Goal: Task Accomplishment & Management: Manage account settings

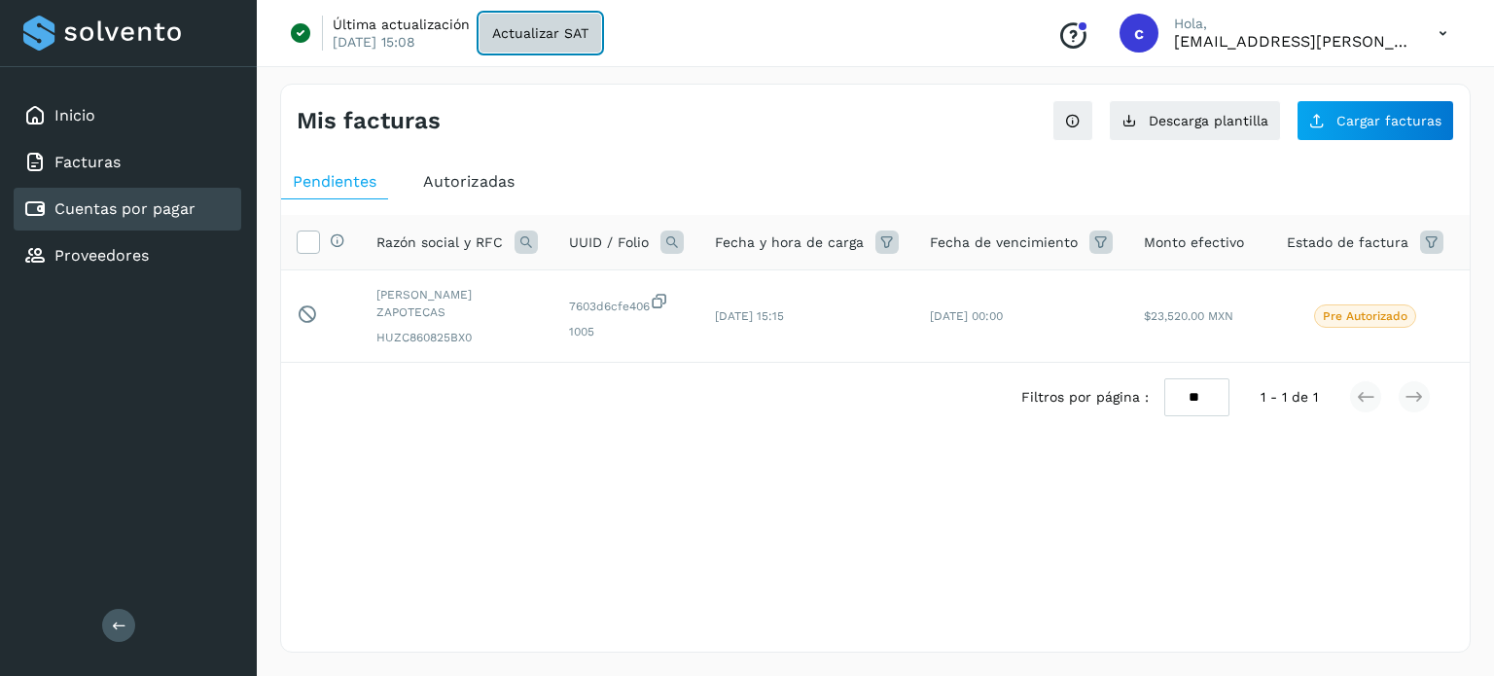
click at [514, 30] on span "Actualizar SAT" at bounding box center [540, 33] width 96 height 14
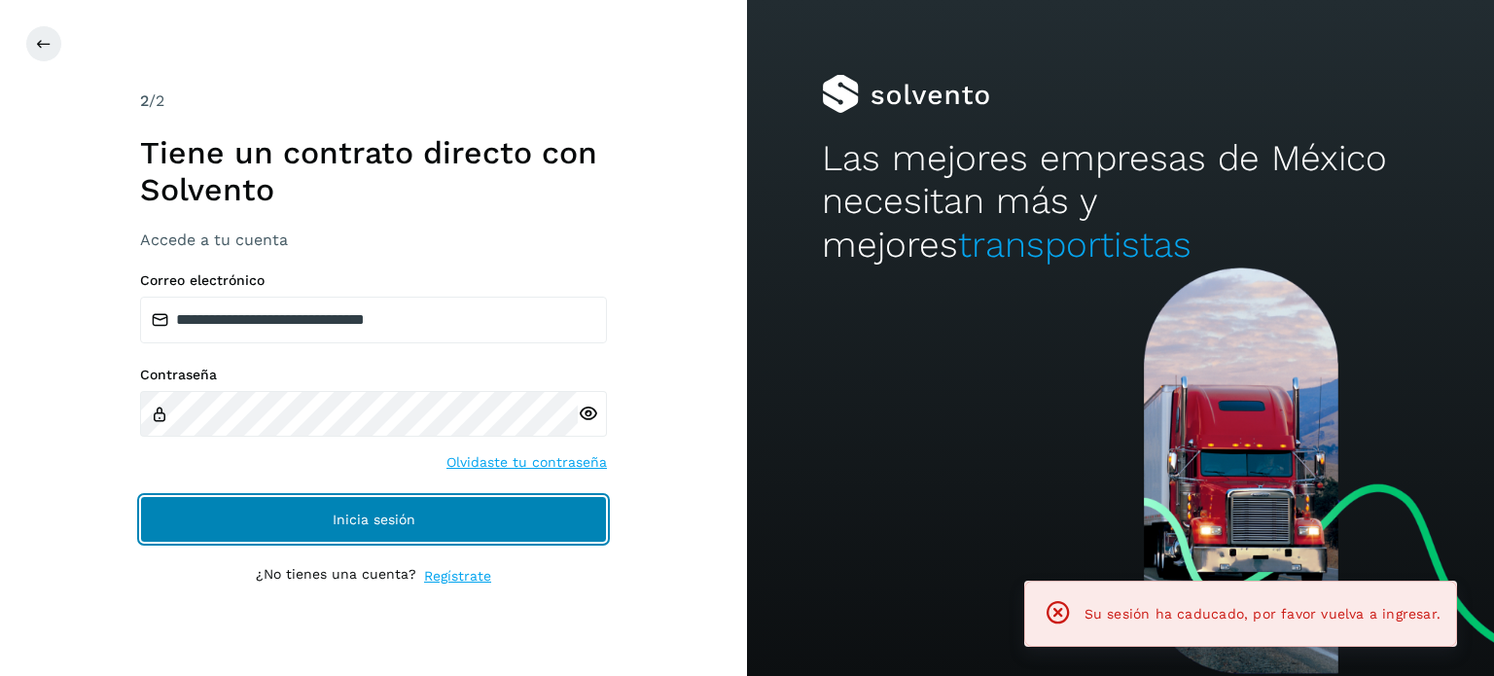
click at [342, 513] on span "Inicia sesión" at bounding box center [374, 520] width 83 height 14
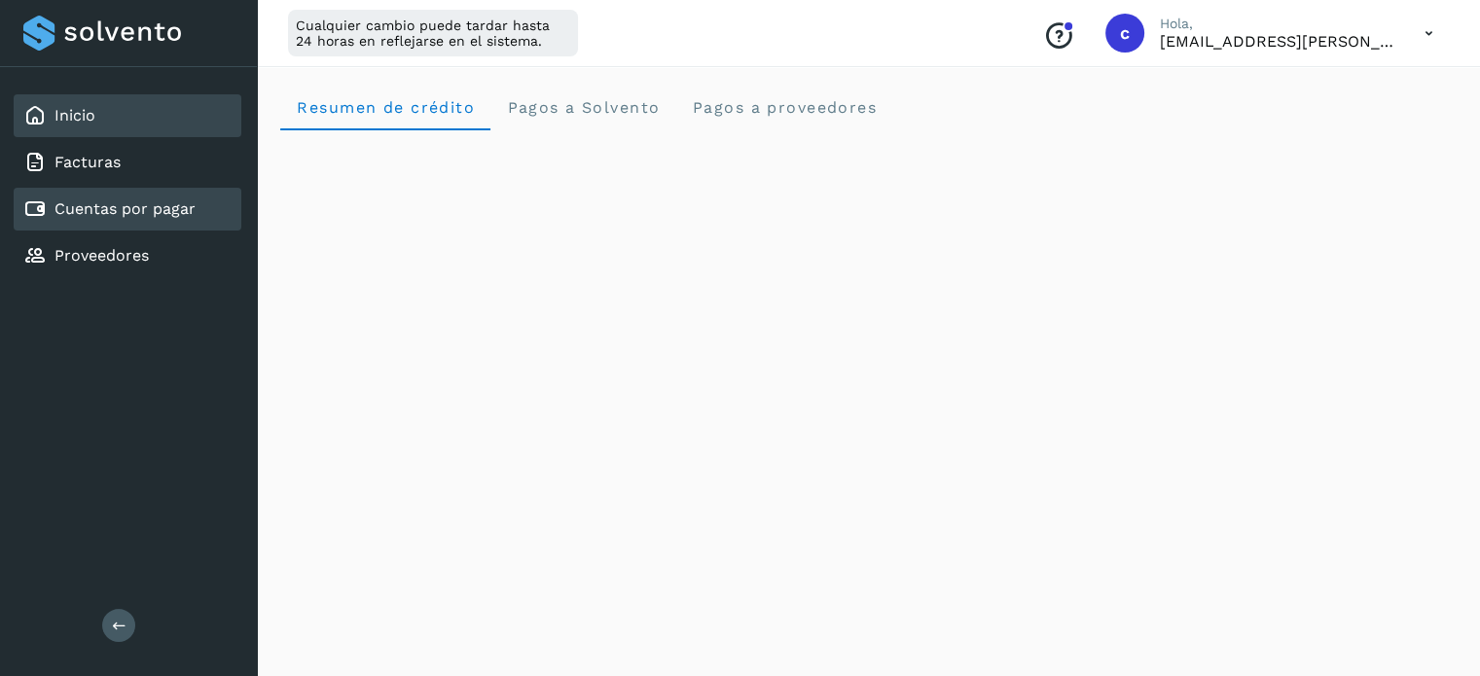
click at [100, 209] on link "Cuentas por pagar" at bounding box center [124, 208] width 141 height 18
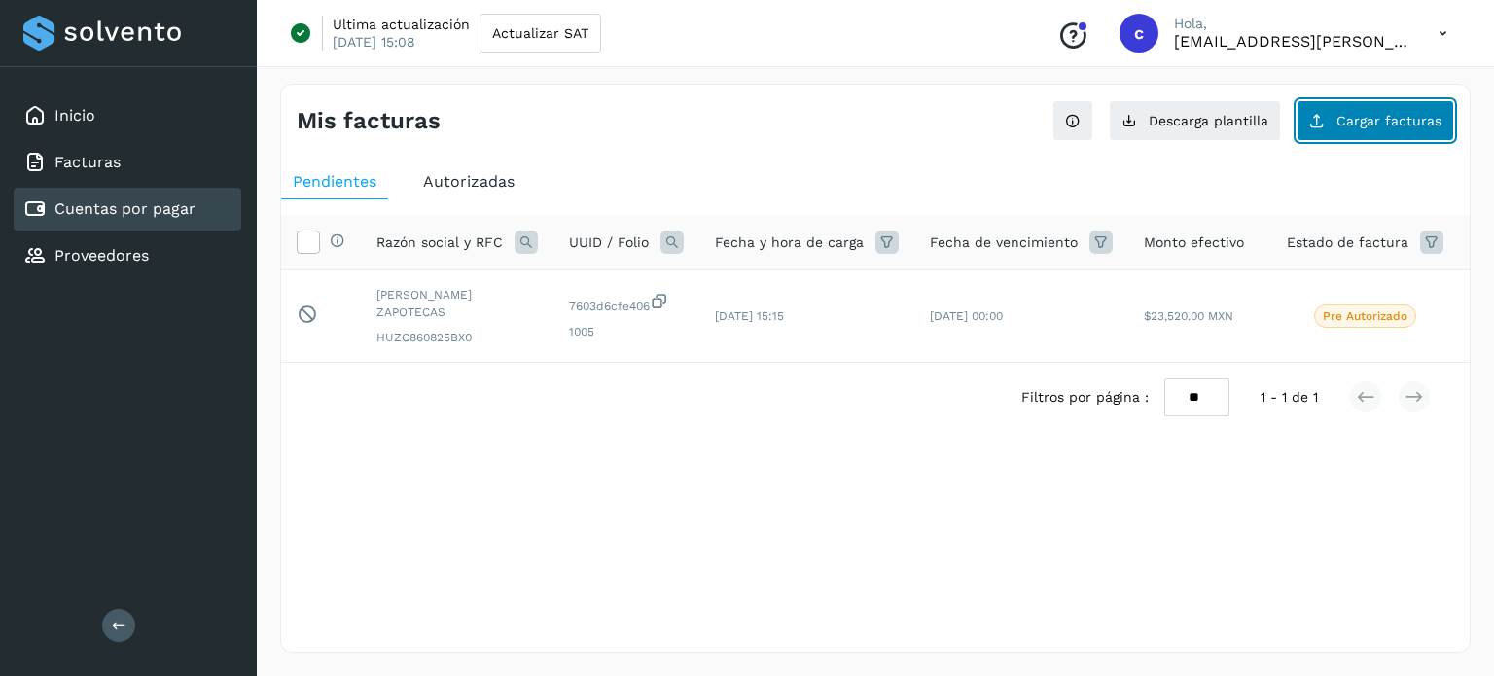
click at [1326, 107] on button "Cargar facturas" at bounding box center [1376, 120] width 158 height 41
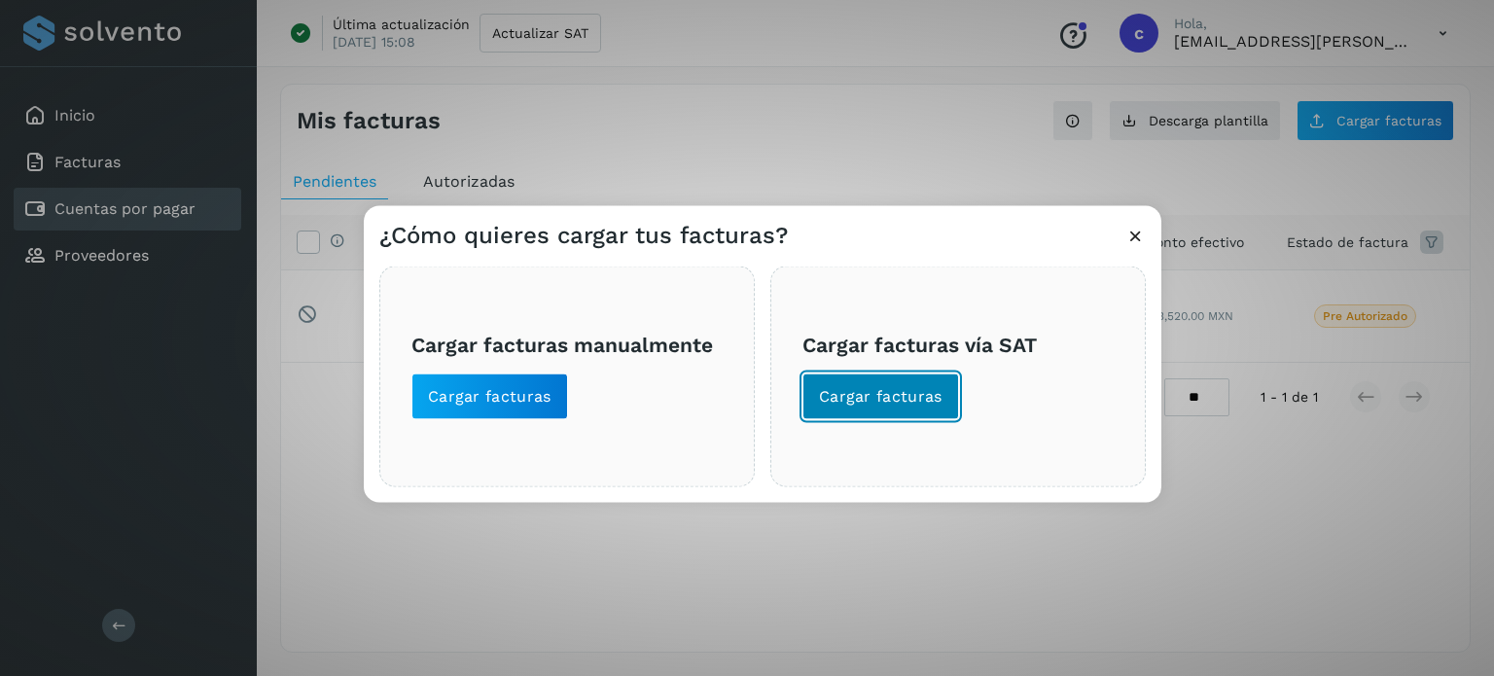
click at [903, 388] on span "Cargar facturas" at bounding box center [881, 395] width 124 height 21
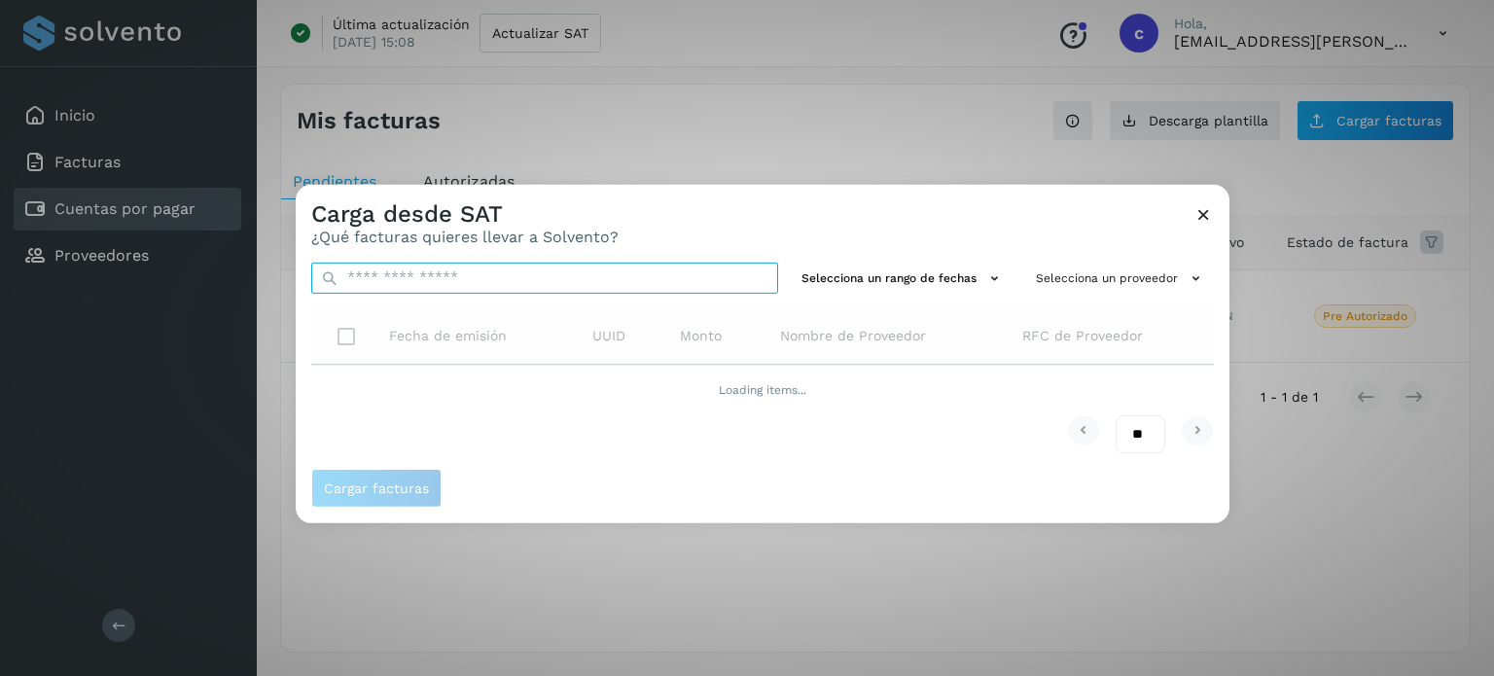
click at [664, 281] on input "text" at bounding box center [544, 277] width 467 height 31
paste input "**********"
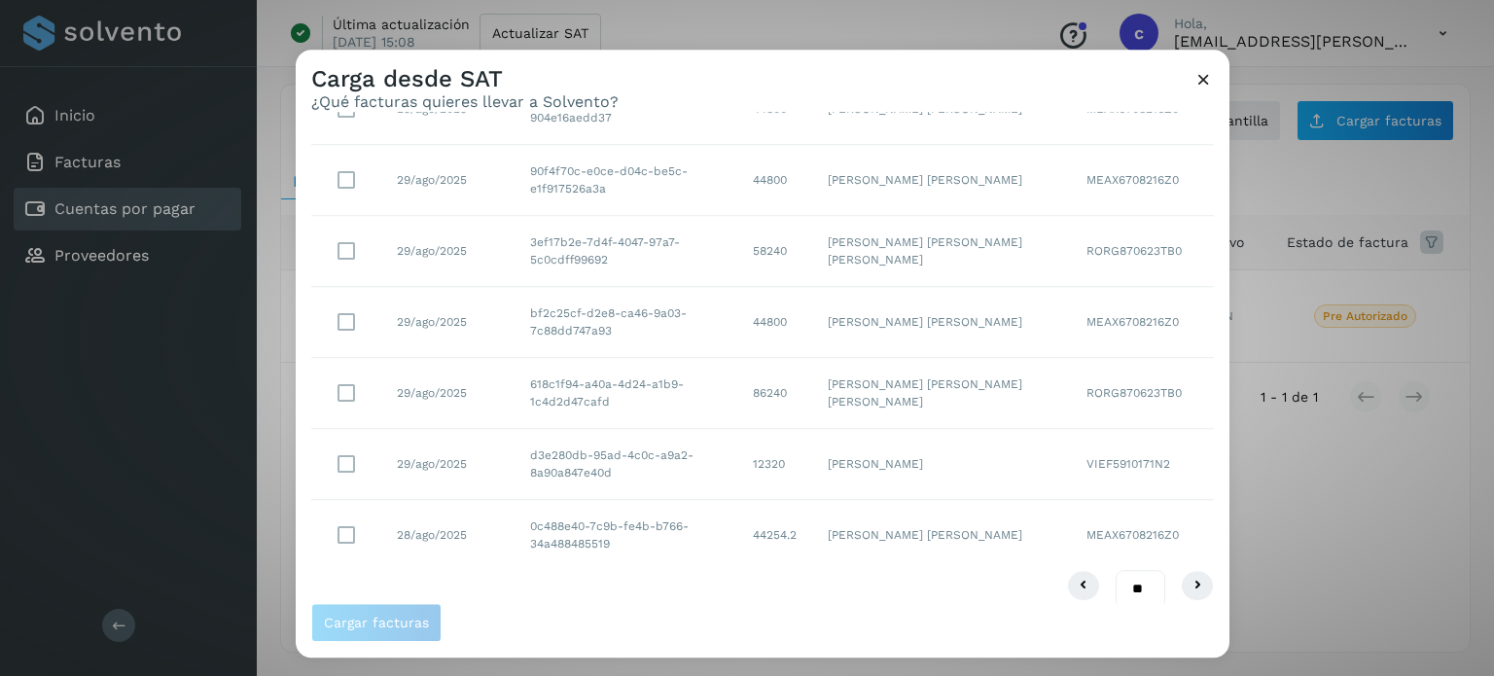
scroll to position [385, 0]
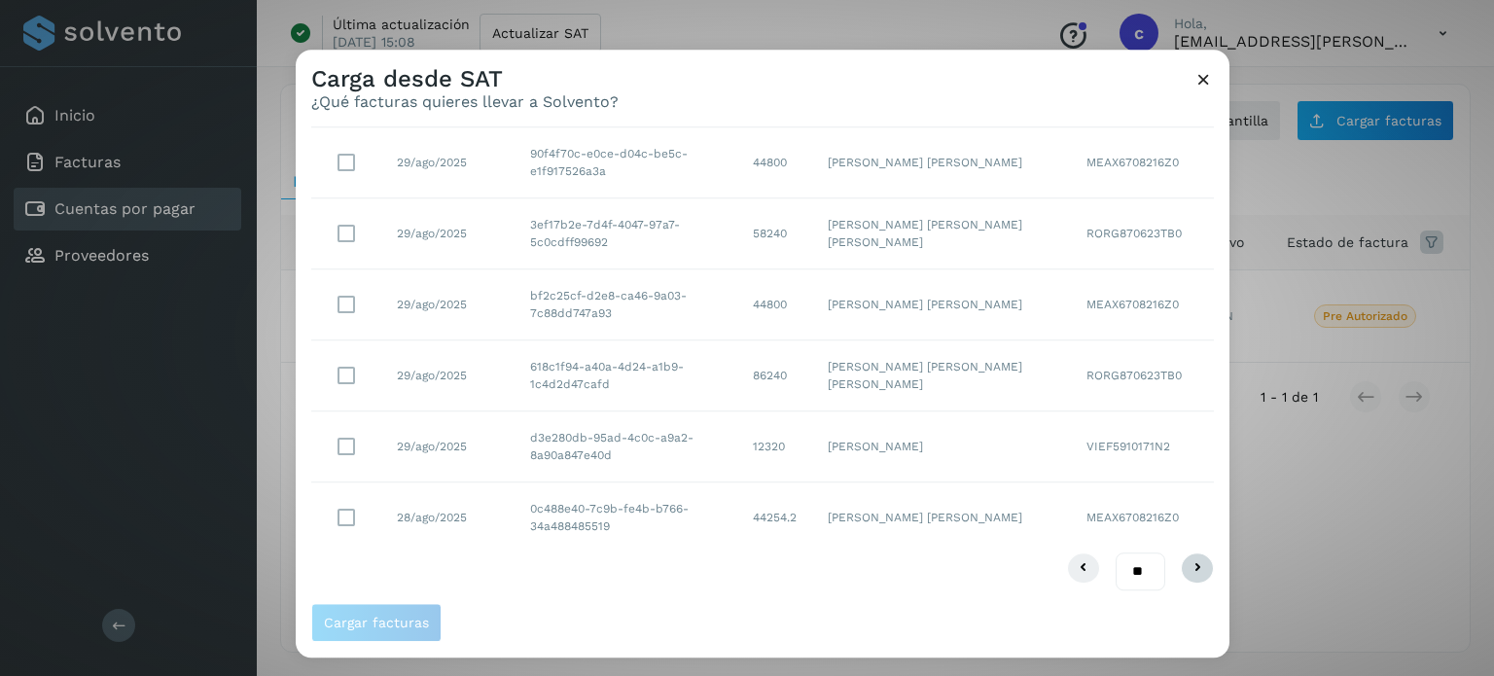
type input "**********"
click at [1186, 570] on icon at bounding box center [1197, 568] width 23 height 23
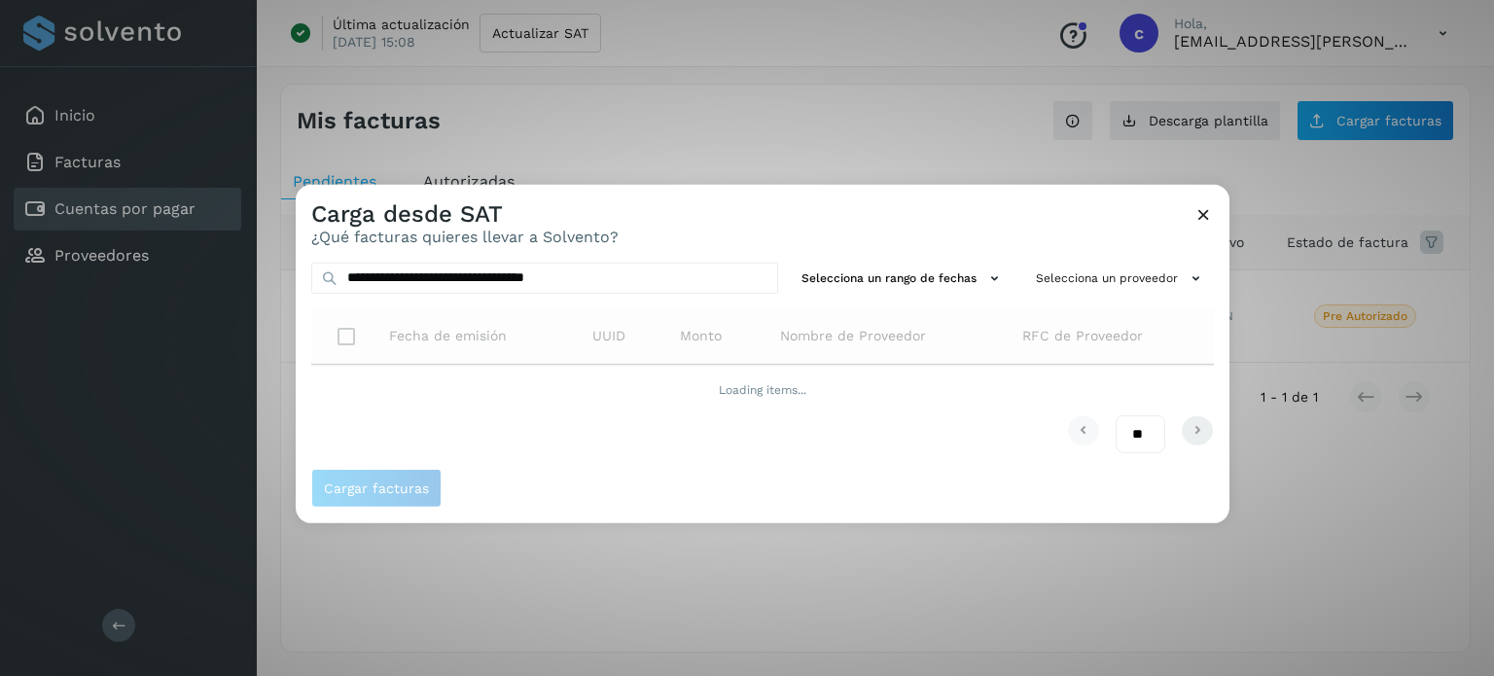
scroll to position [0, 0]
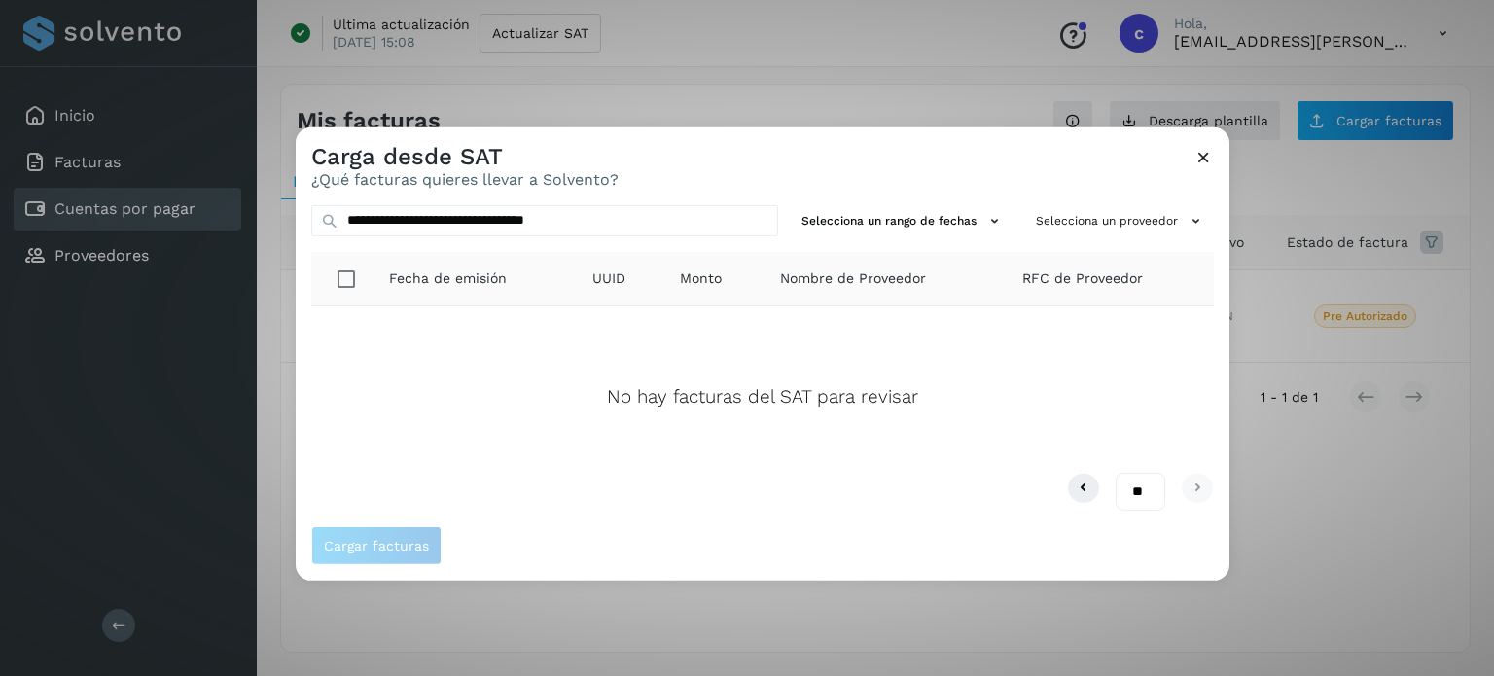
click at [1188, 148] on div "Carga desde SAT ¿Qué facturas quieres llevar a Solvento?" at bounding box center [763, 157] width 934 height 62
click at [1210, 148] on icon at bounding box center [1204, 156] width 20 height 20
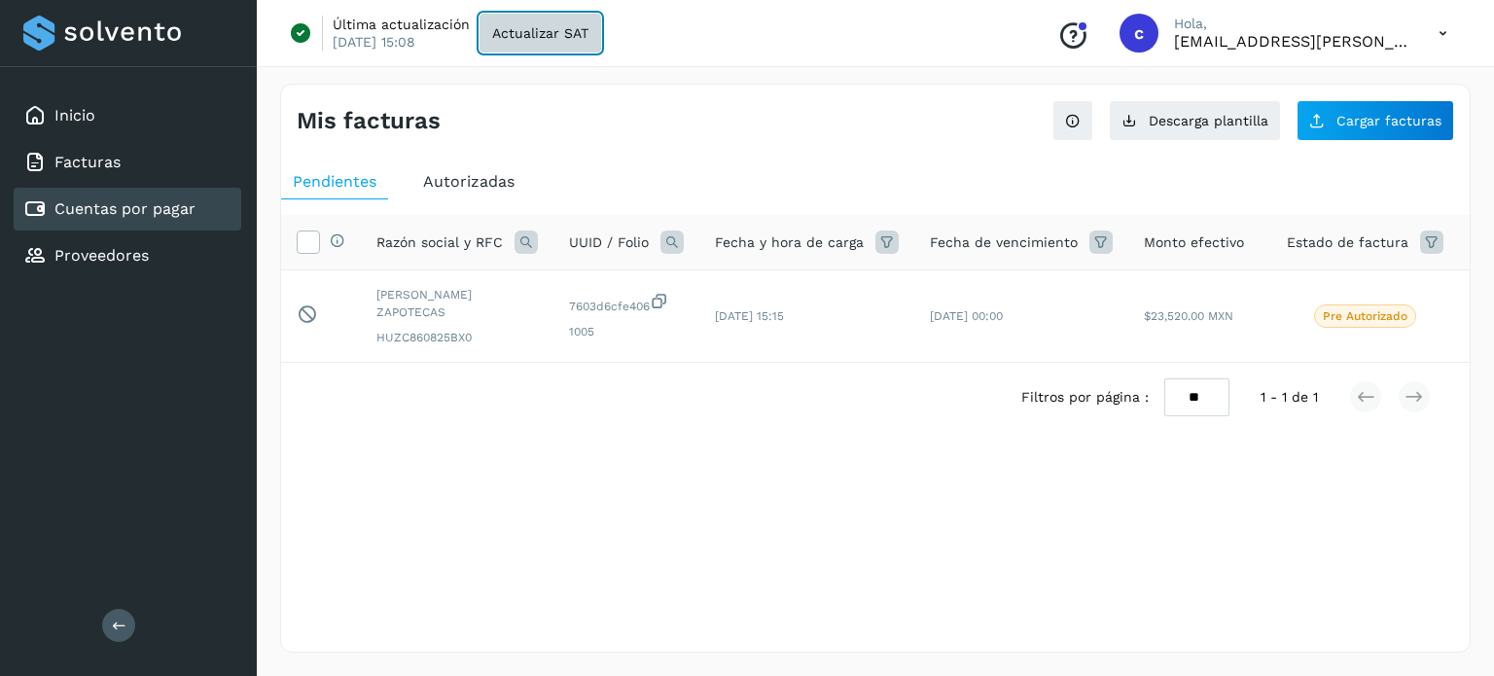
click at [515, 38] on span "Actualizar SAT" at bounding box center [540, 33] width 96 height 14
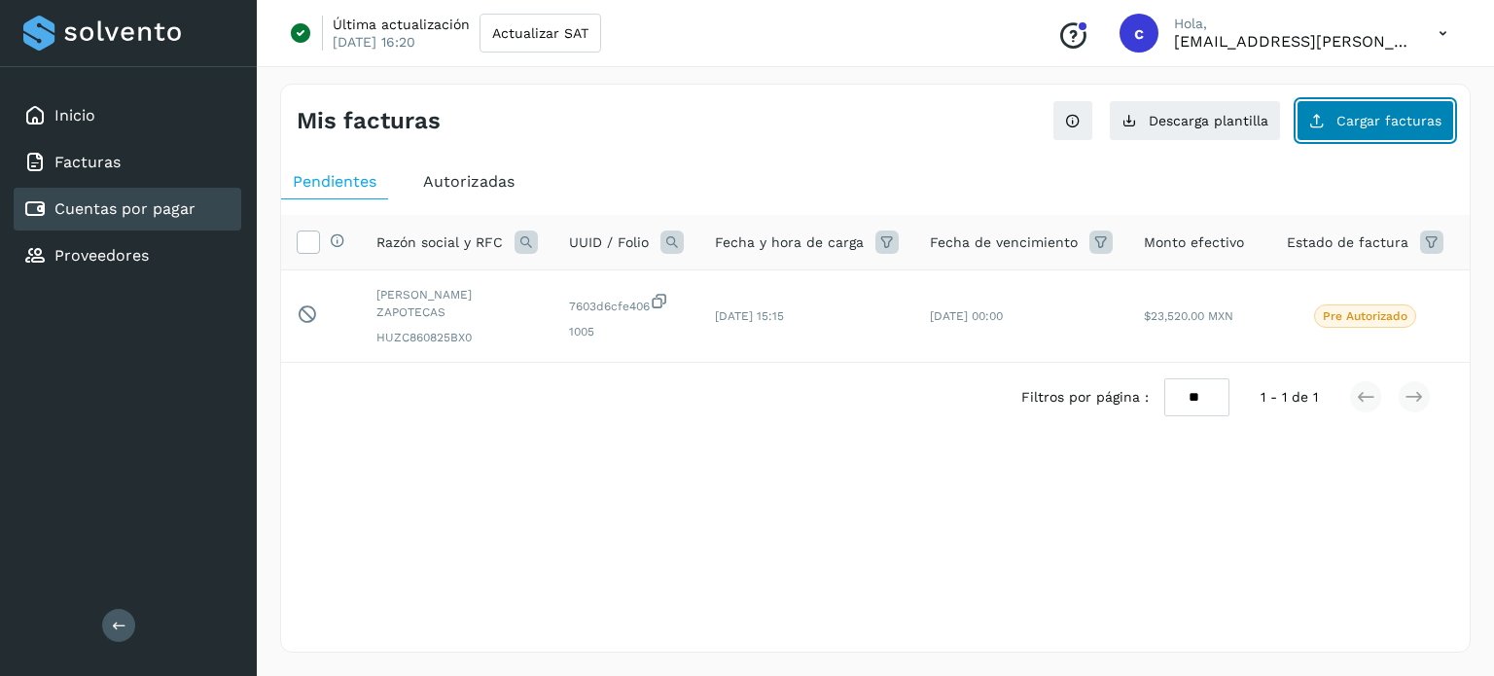
click at [1441, 129] on button "Cargar facturas" at bounding box center [1376, 120] width 158 height 41
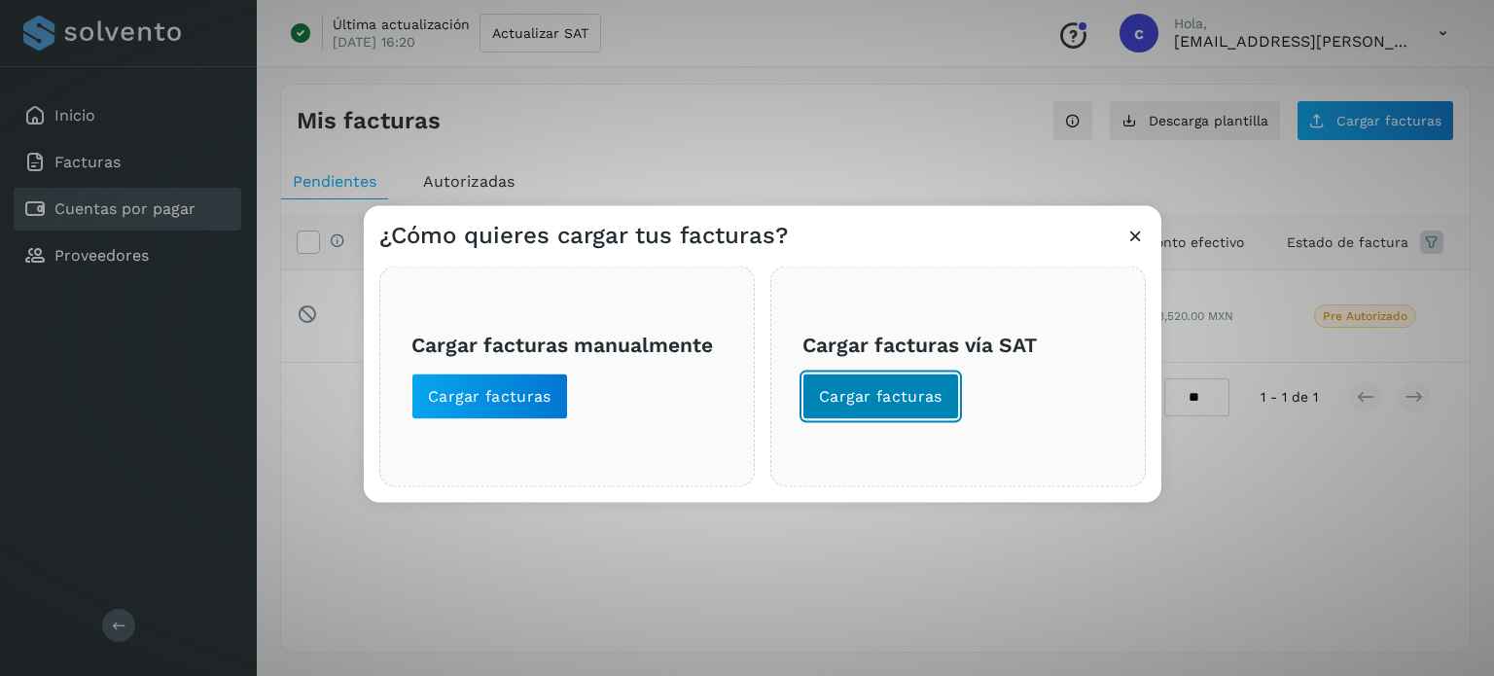
click at [851, 409] on button "Cargar facturas" at bounding box center [881, 396] width 157 height 47
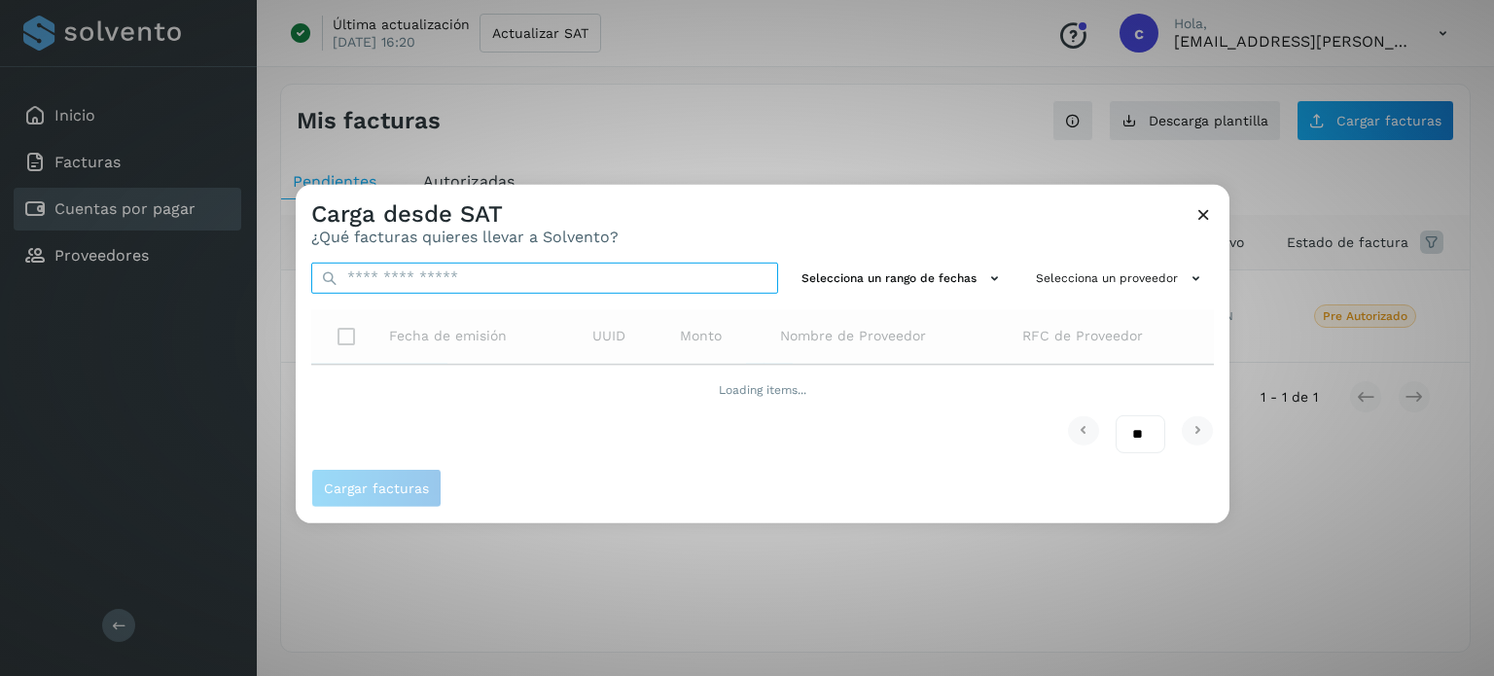
click at [457, 273] on input "text" at bounding box center [544, 277] width 467 height 31
paste input "**********"
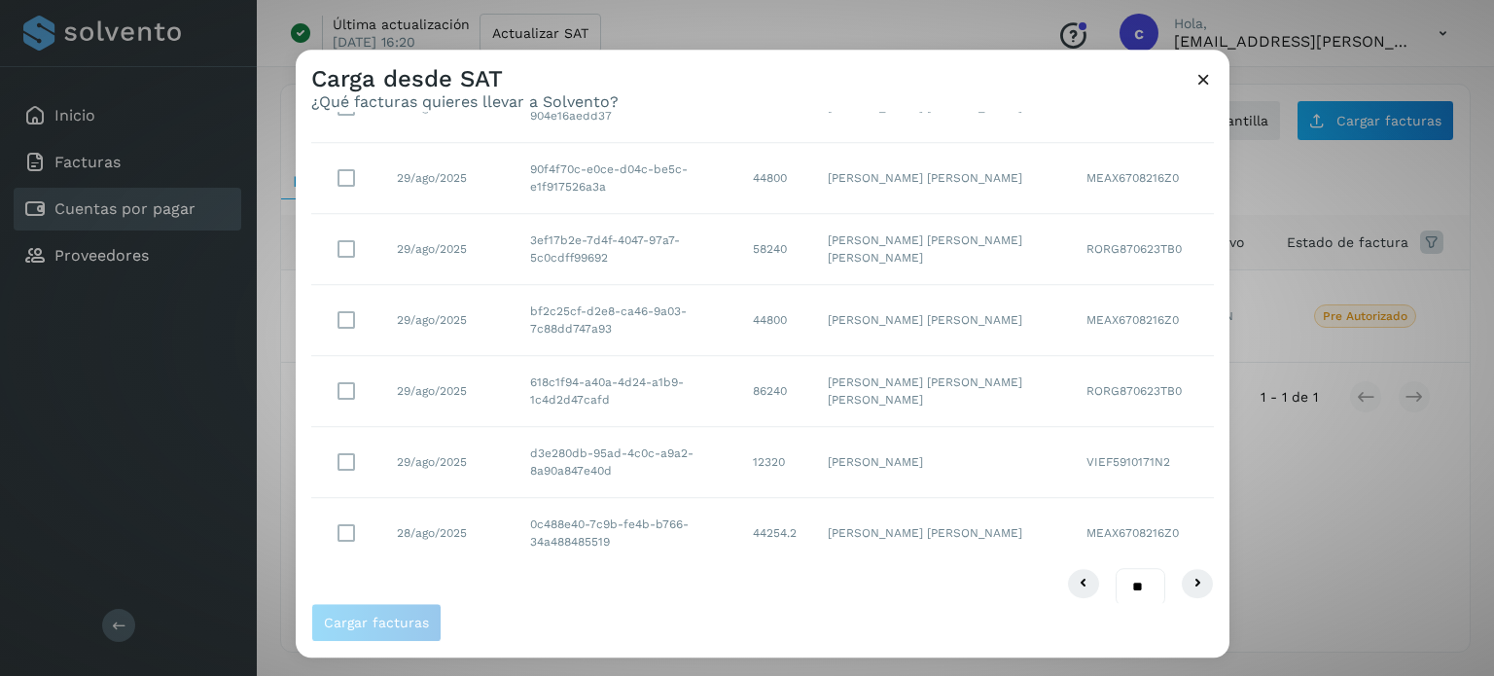
scroll to position [385, 0]
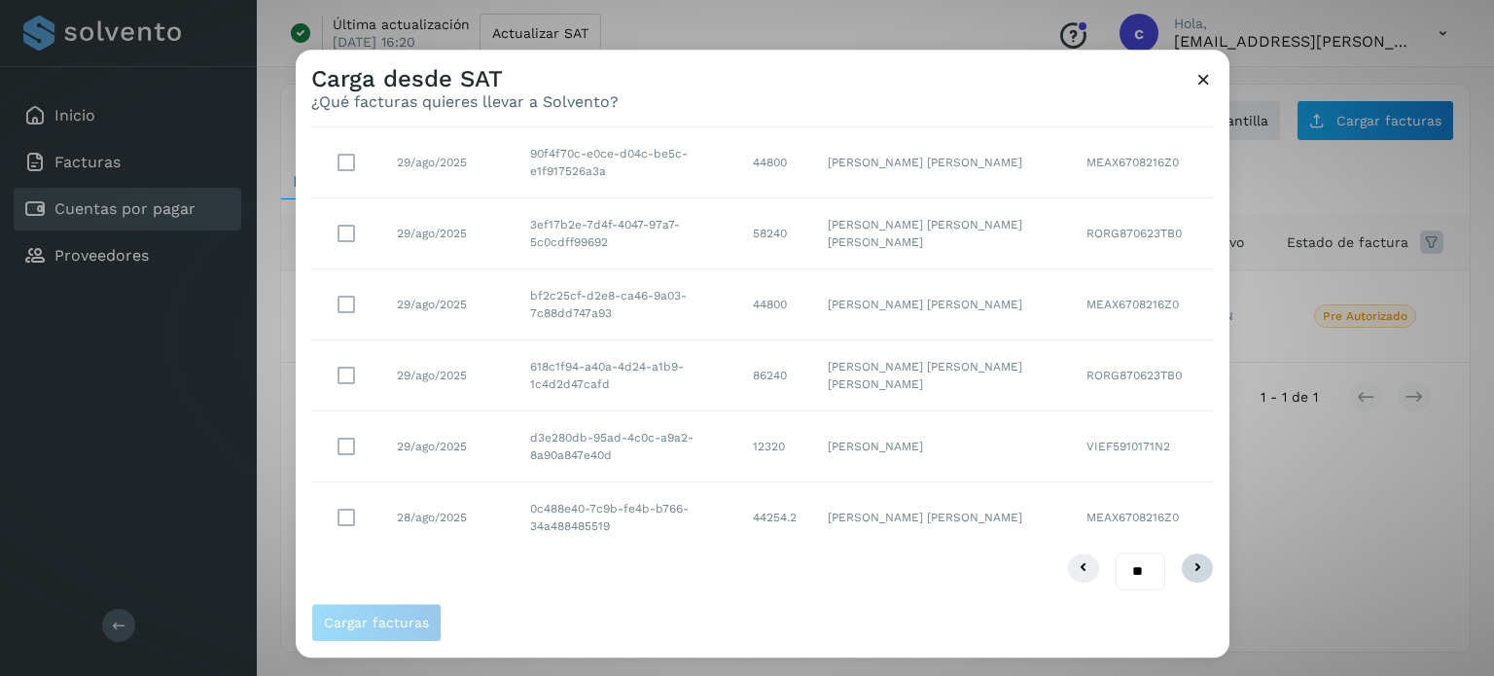
type input "**********"
click at [1190, 575] on icon at bounding box center [1197, 568] width 23 height 23
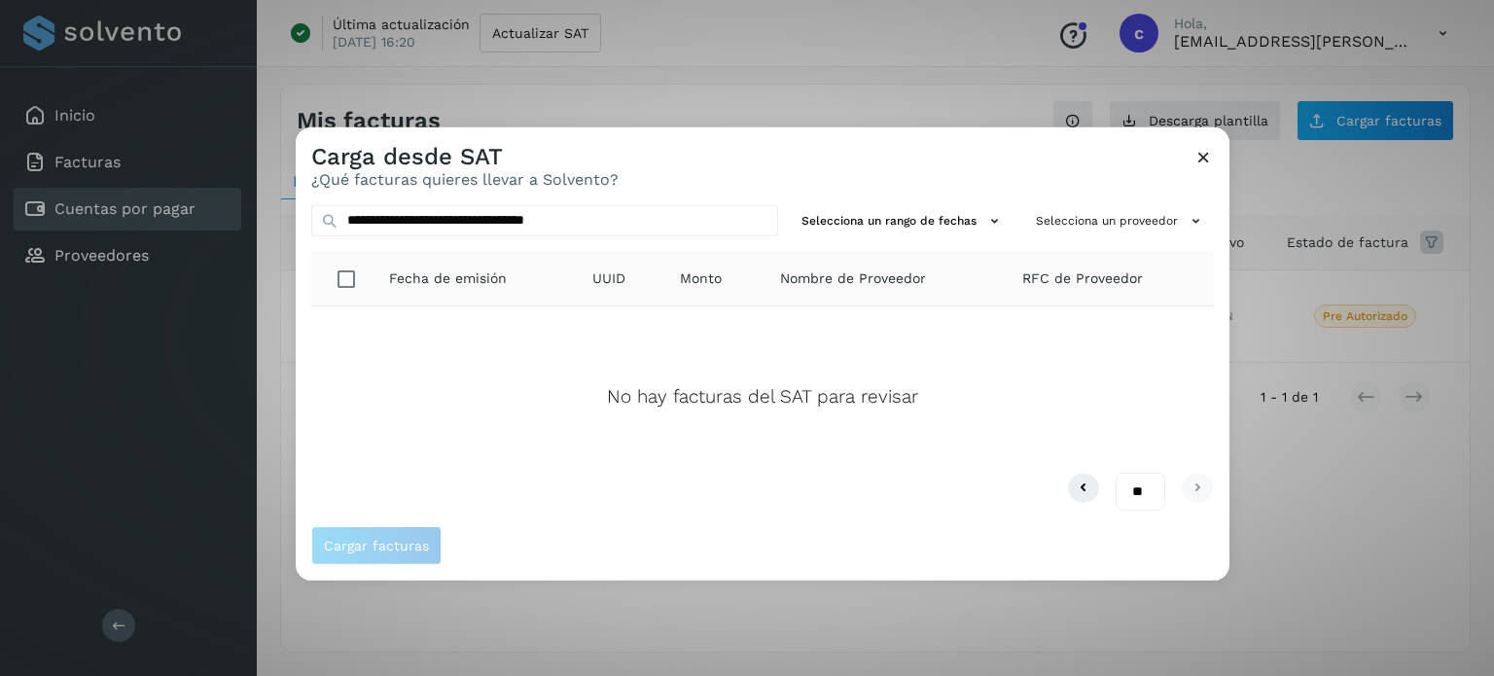
click at [1203, 152] on icon at bounding box center [1204, 156] width 20 height 20
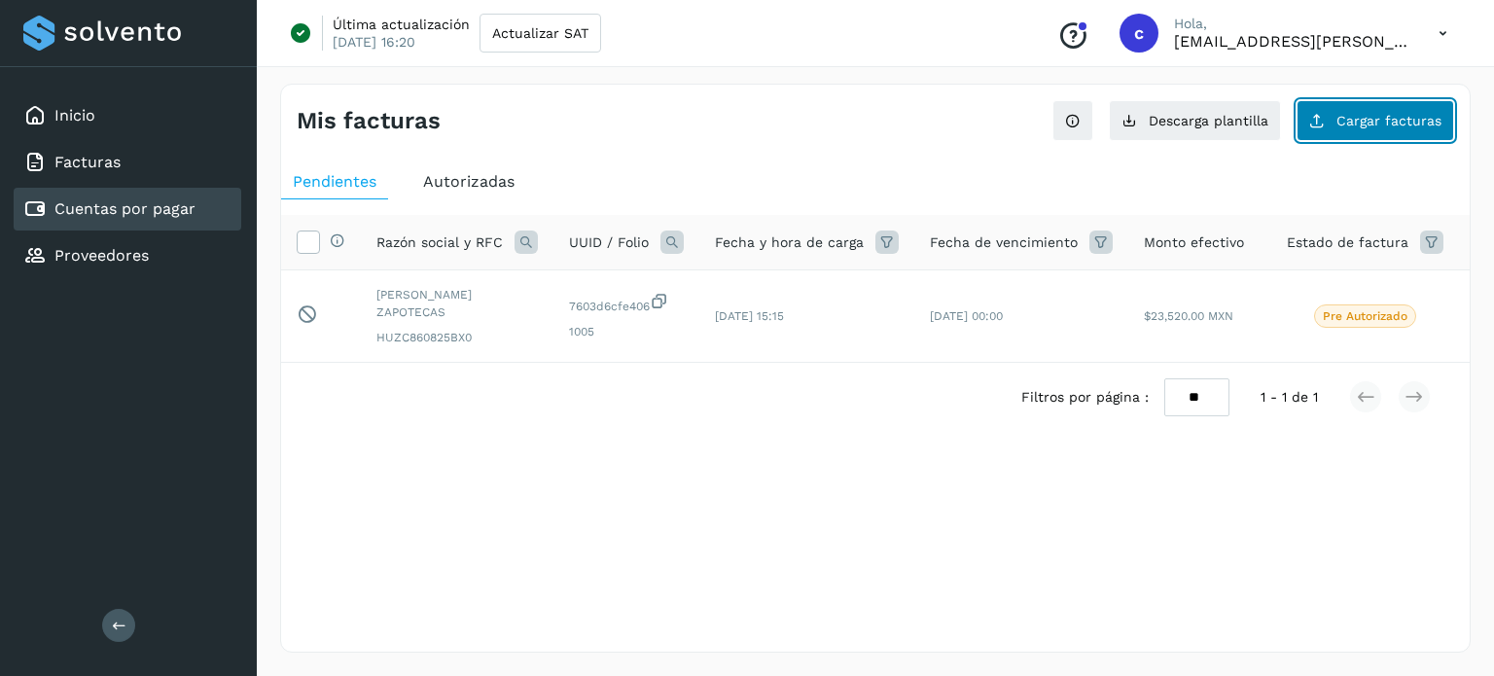
click at [1349, 101] on button "Cargar facturas" at bounding box center [1376, 120] width 158 height 41
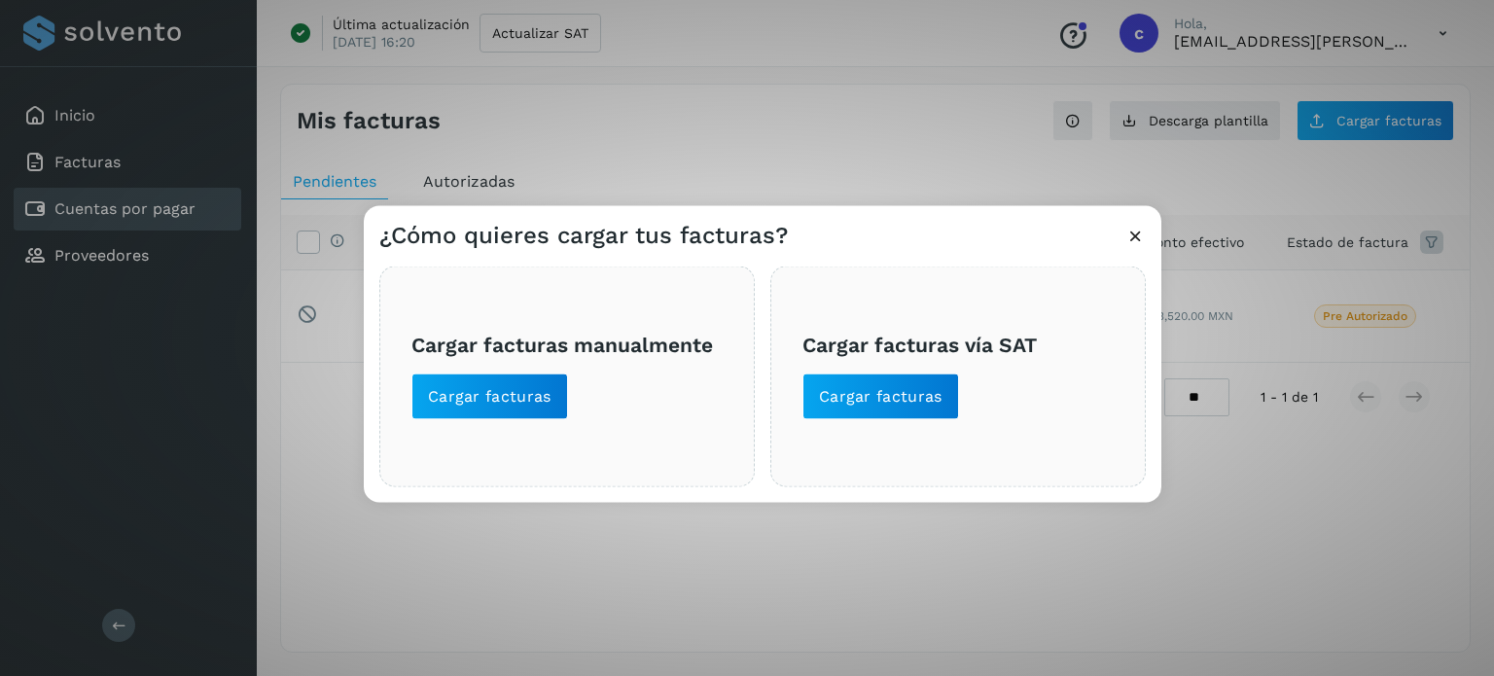
click at [1138, 237] on icon at bounding box center [1136, 235] width 20 height 20
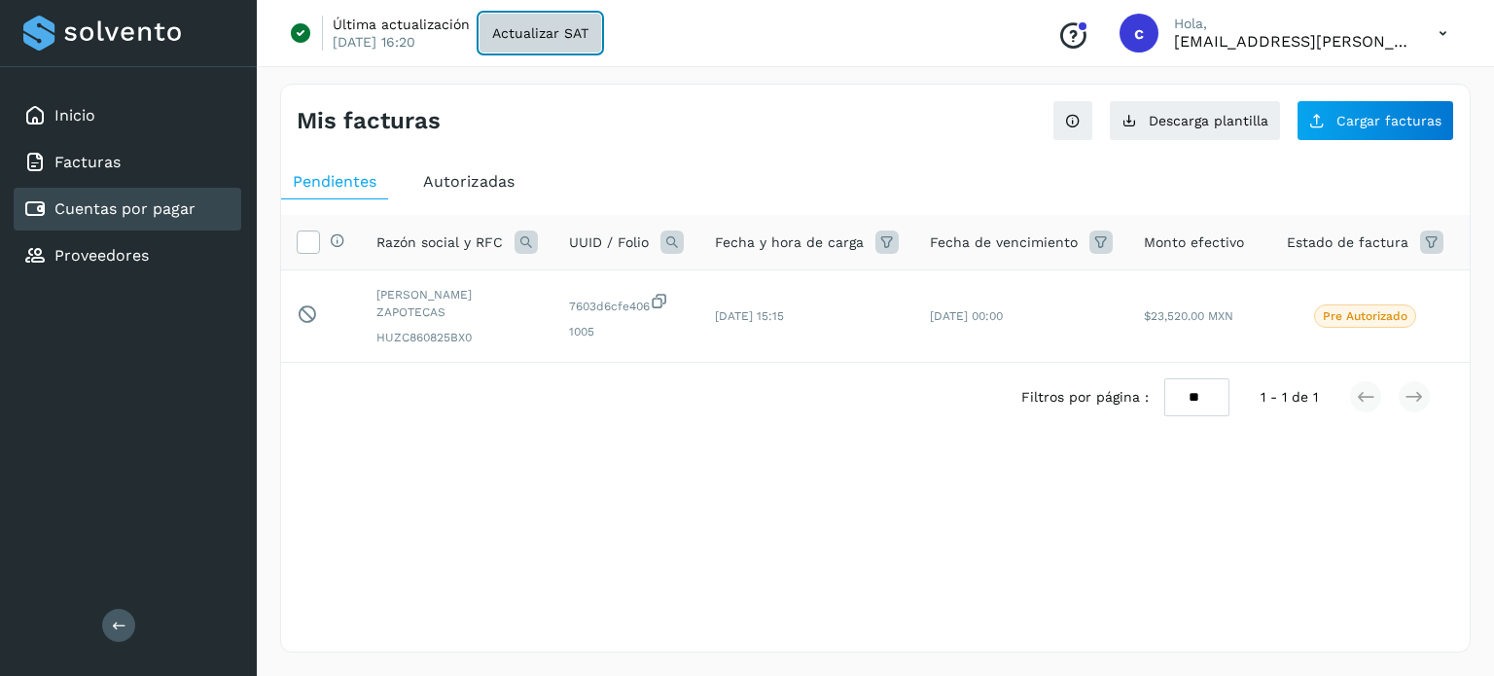
click at [578, 39] on span "Actualizar SAT" at bounding box center [540, 33] width 96 height 14
click at [578, 39] on p "Este proceso puede tardar algo de tiempo..." at bounding box center [480, 42] width 296 height 18
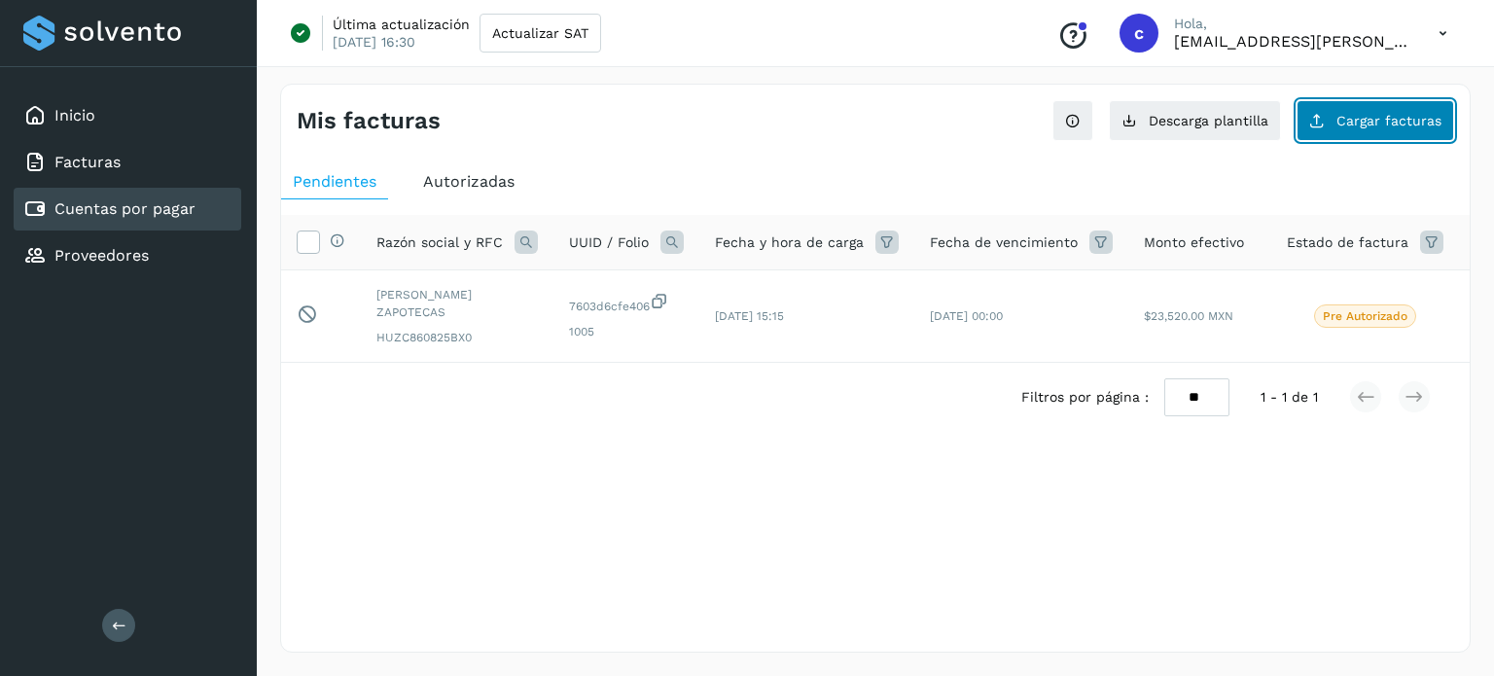
click at [1330, 109] on button "Cargar facturas" at bounding box center [1376, 120] width 158 height 41
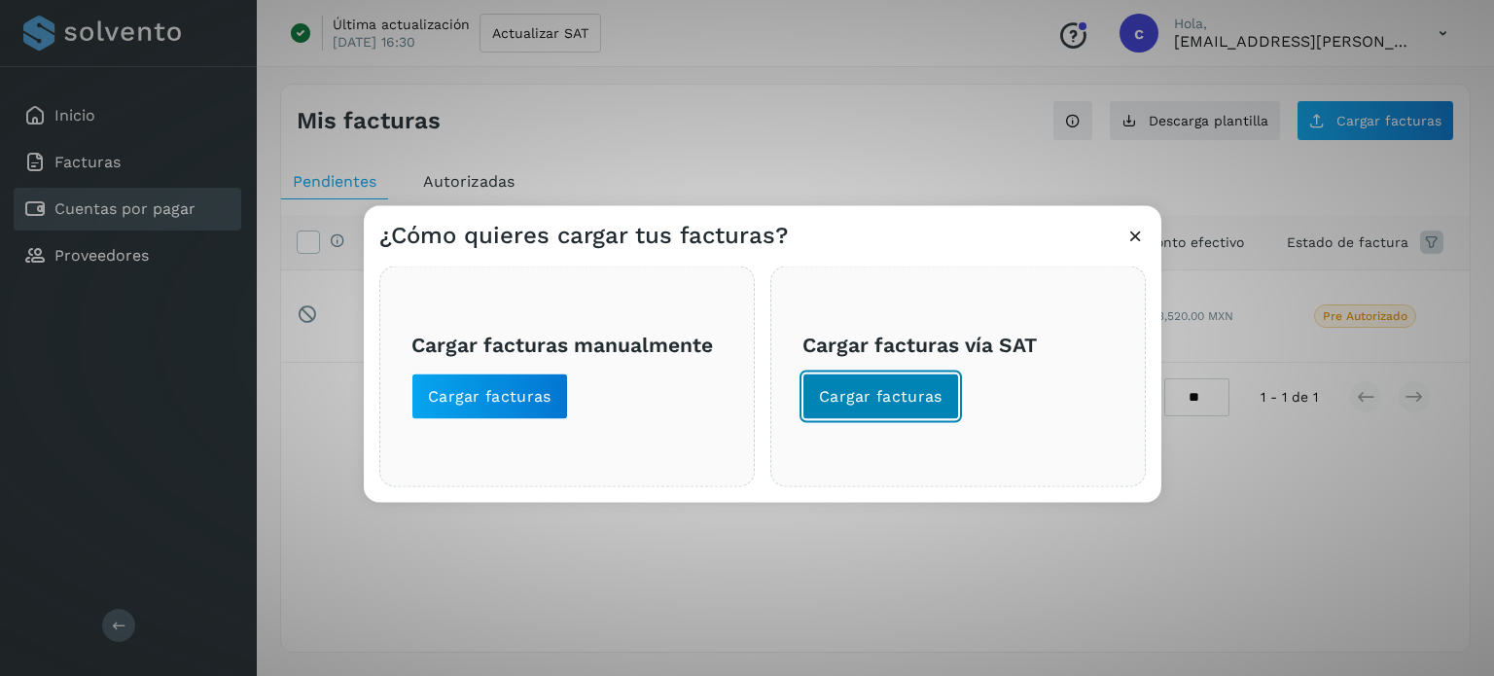
click at [832, 379] on button "Cargar facturas" at bounding box center [881, 396] width 157 height 47
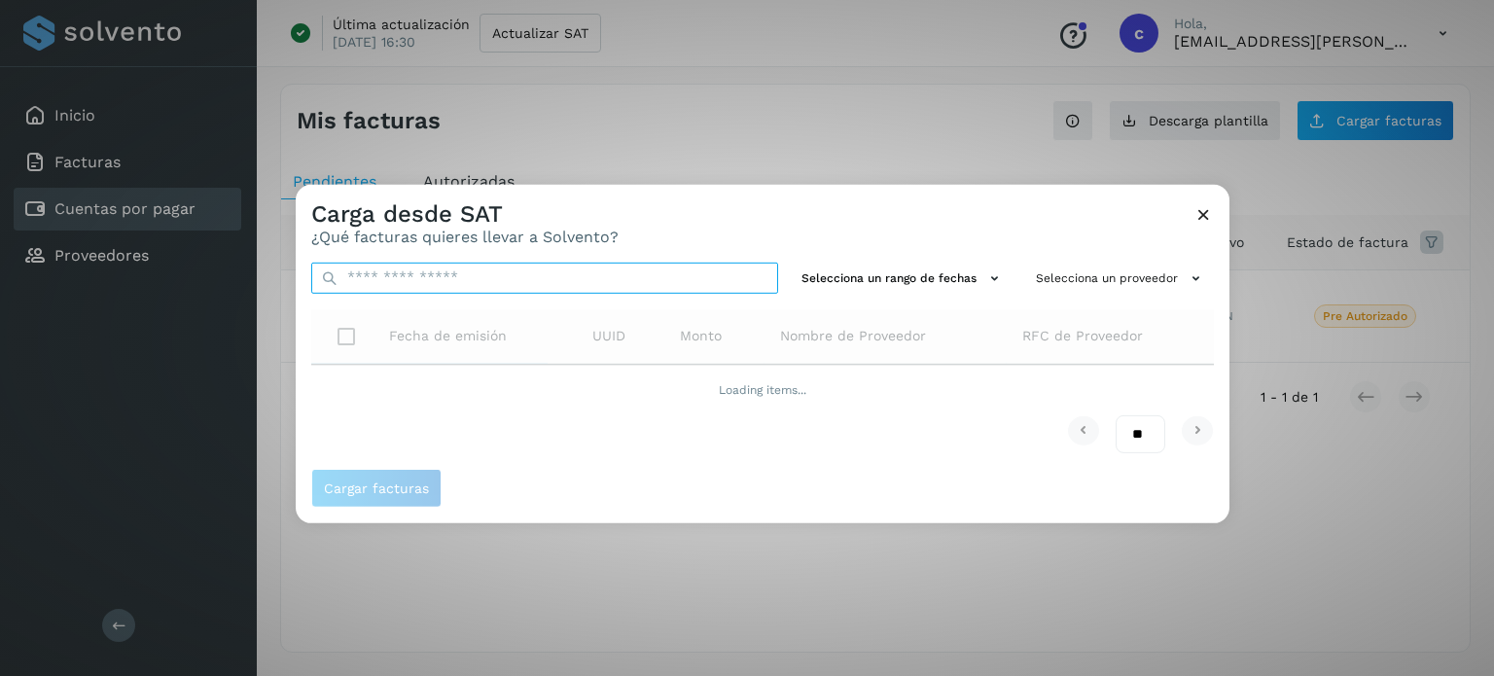
click at [697, 271] on input "text" at bounding box center [544, 277] width 467 height 31
paste input "**********"
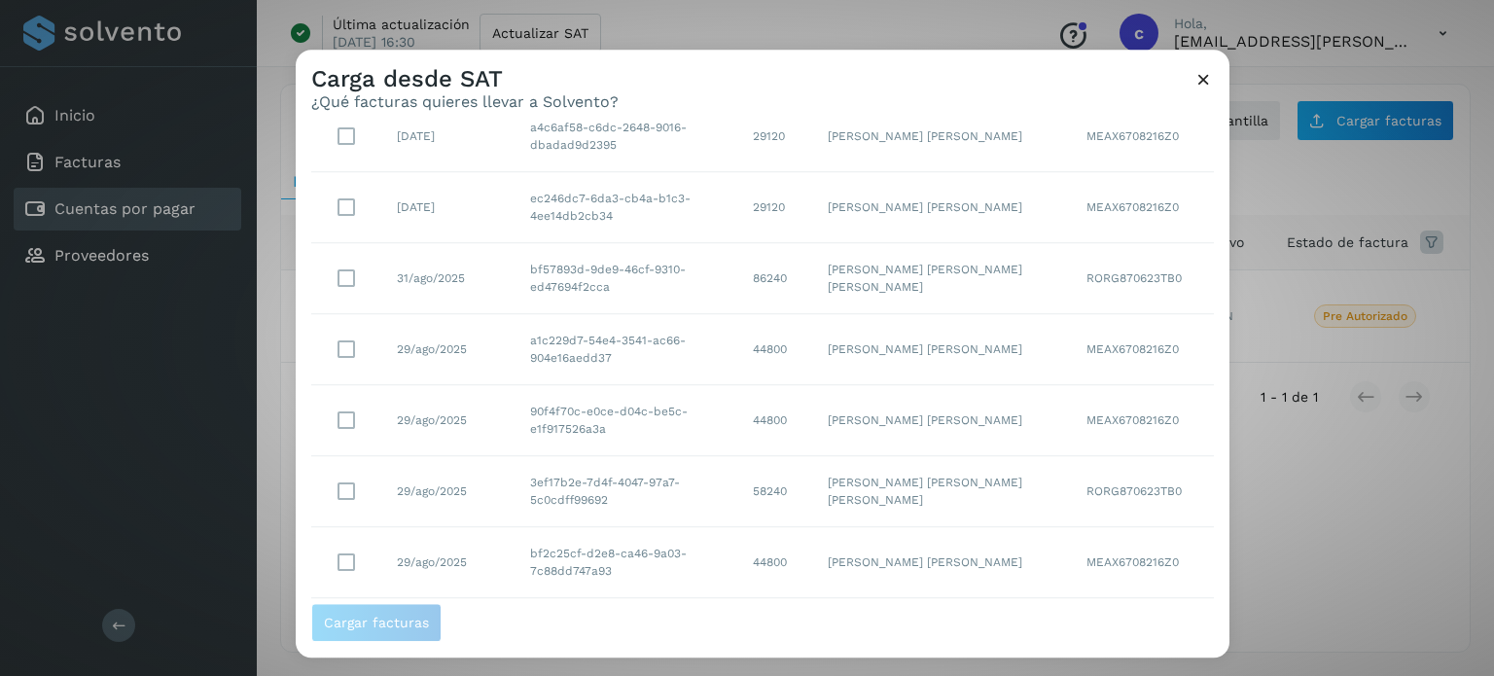
scroll to position [126, 0]
type input "**********"
click at [358, 628] on span "Cargar facturas" at bounding box center [376, 623] width 105 height 14
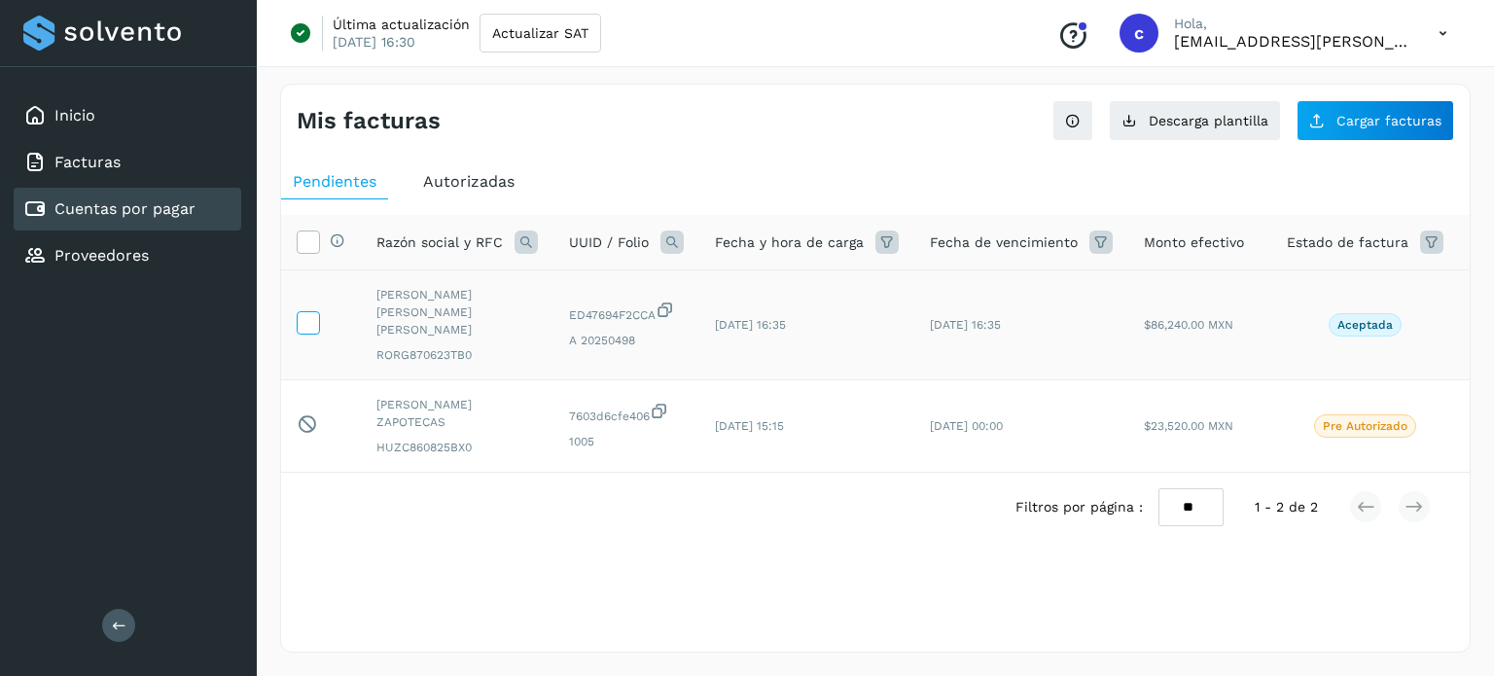
click at [304, 314] on icon at bounding box center [308, 321] width 20 height 20
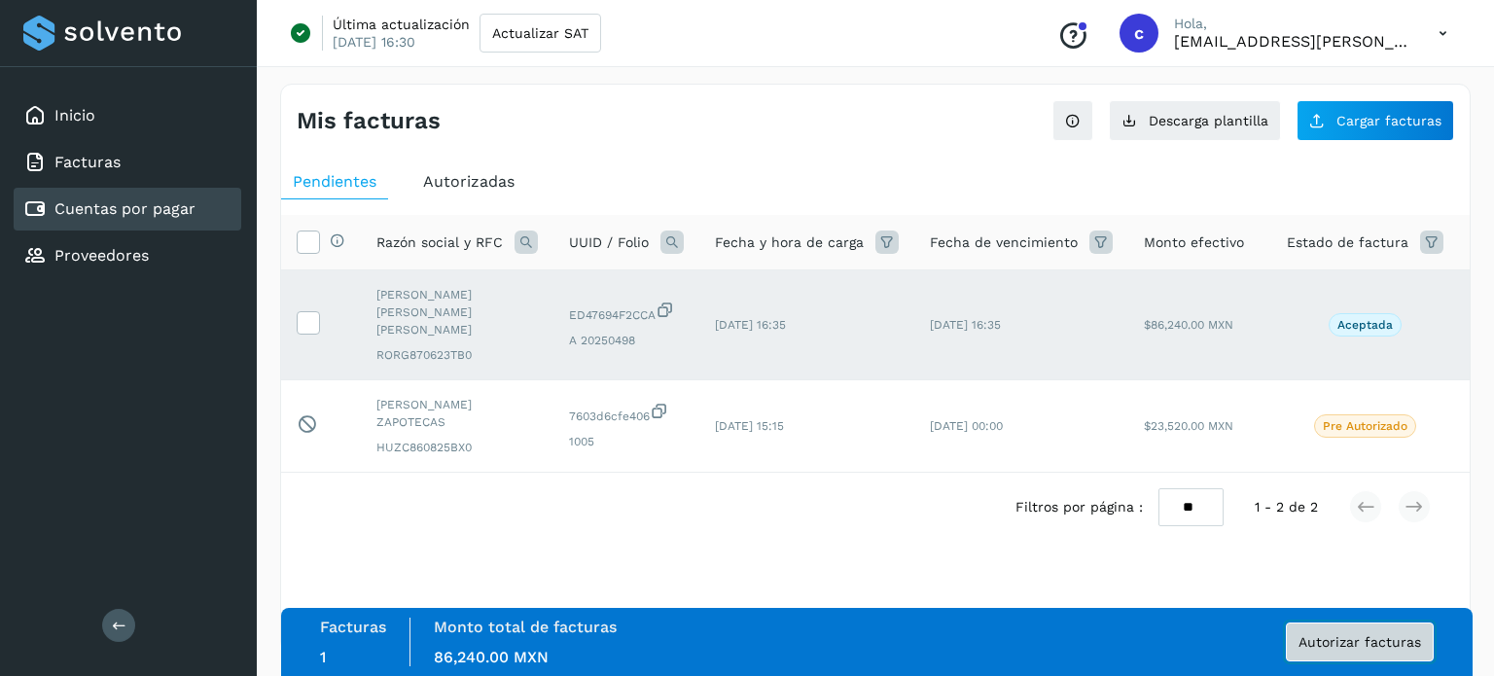
click at [1351, 660] on button "Autorizar facturas" at bounding box center [1360, 642] width 148 height 39
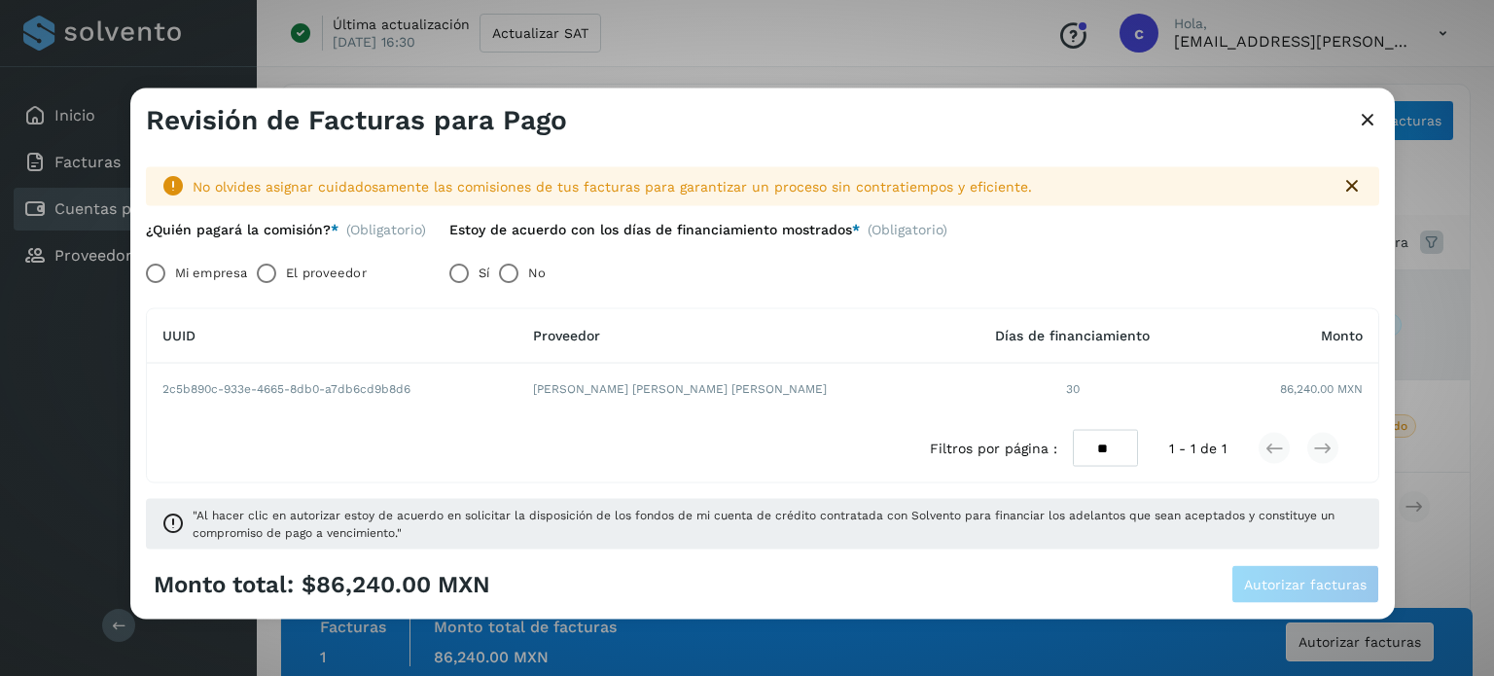
click at [289, 269] on label "El proveedor" at bounding box center [326, 272] width 80 height 39
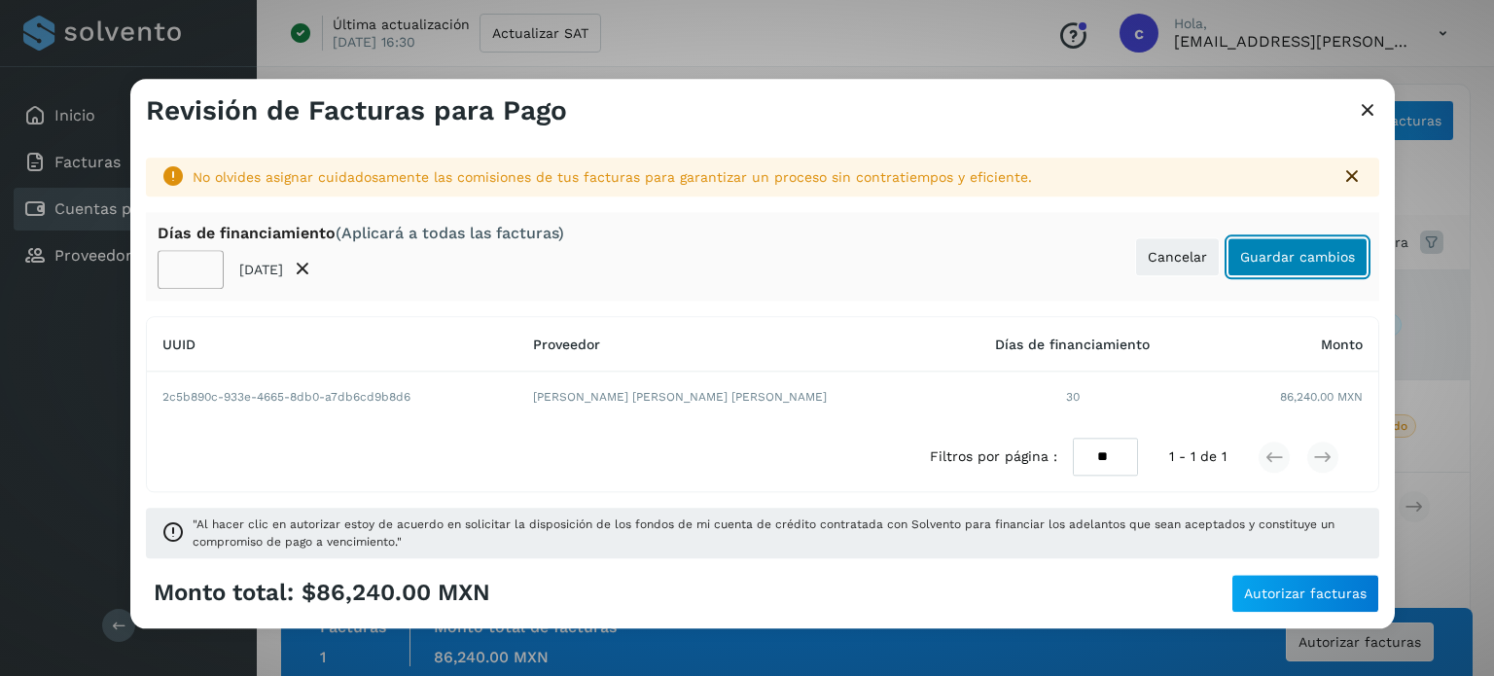
click at [1276, 255] on span "Guardar cambios" at bounding box center [1297, 257] width 115 height 14
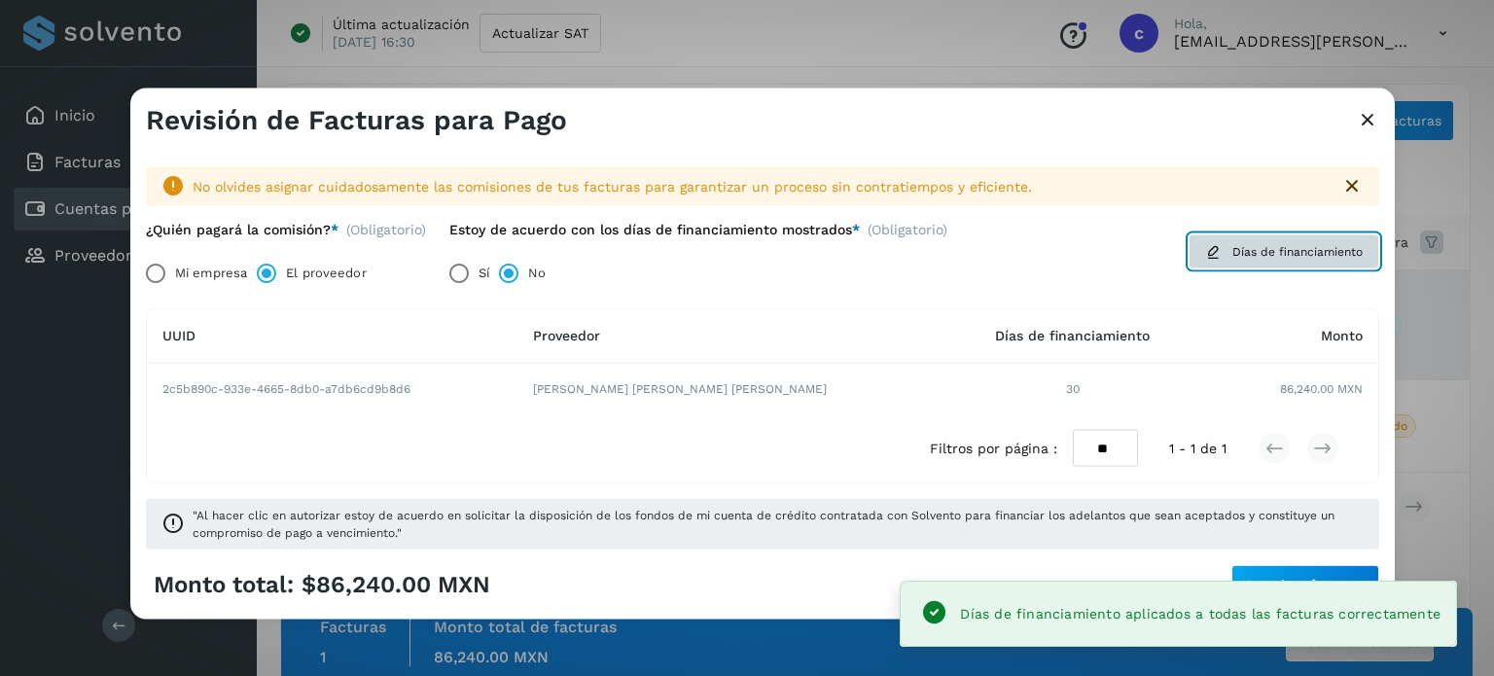
click at [1224, 260] on button "Días de financiamiento" at bounding box center [1284, 250] width 191 height 35
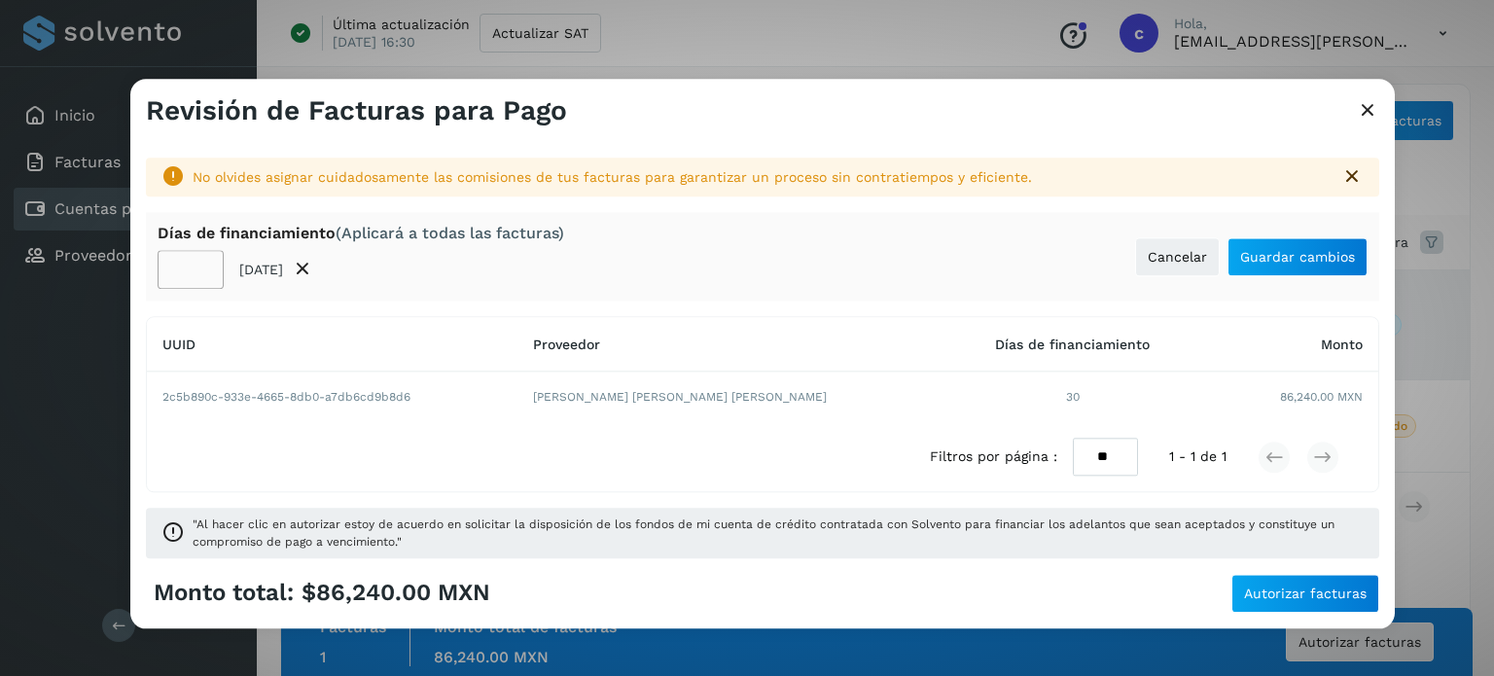
click at [649, 240] on div "[PERSON_NAME] de financiamiento (Aplicará a todas las facturas) ** [DATE] Cance…" at bounding box center [763, 256] width 1234 height 89
click at [1343, 263] on span "Guardar cambios" at bounding box center [1297, 257] width 115 height 14
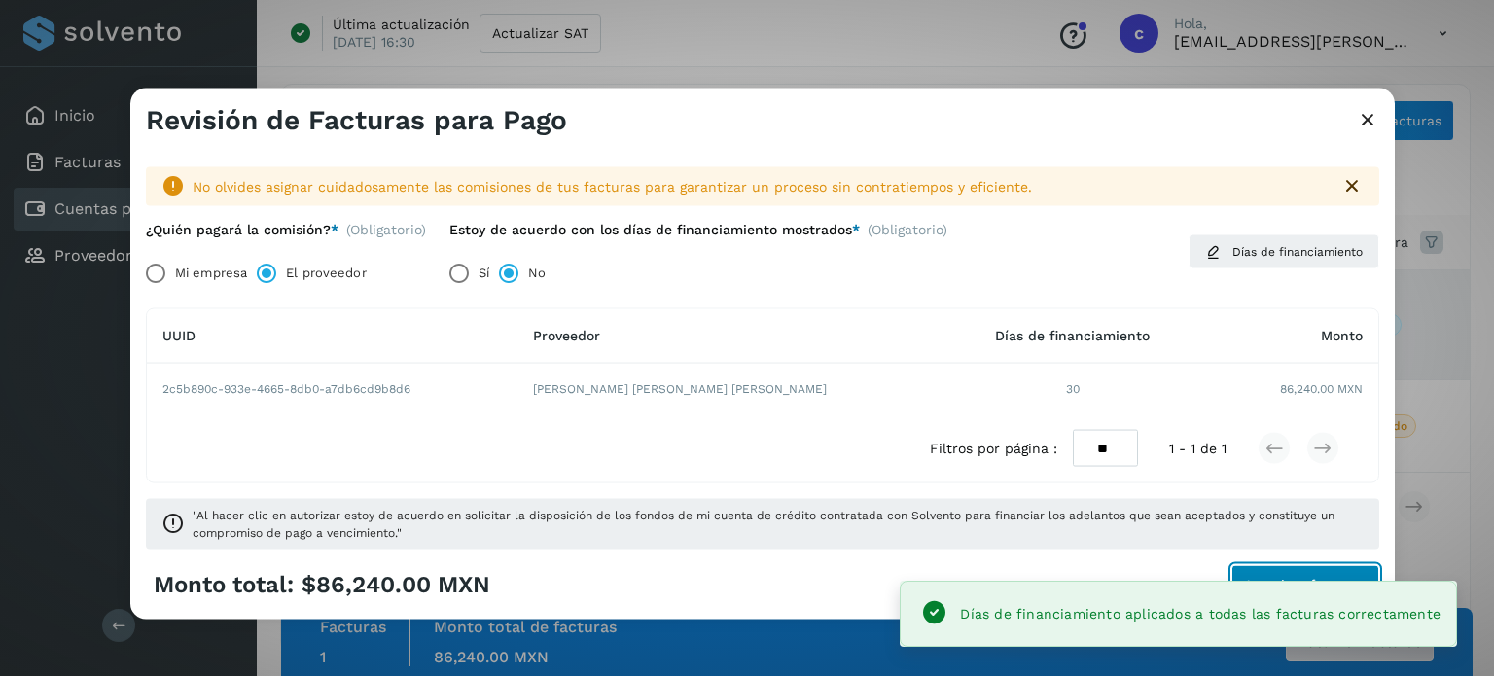
click at [1273, 571] on button "Autorizar facturas" at bounding box center [1306, 584] width 148 height 39
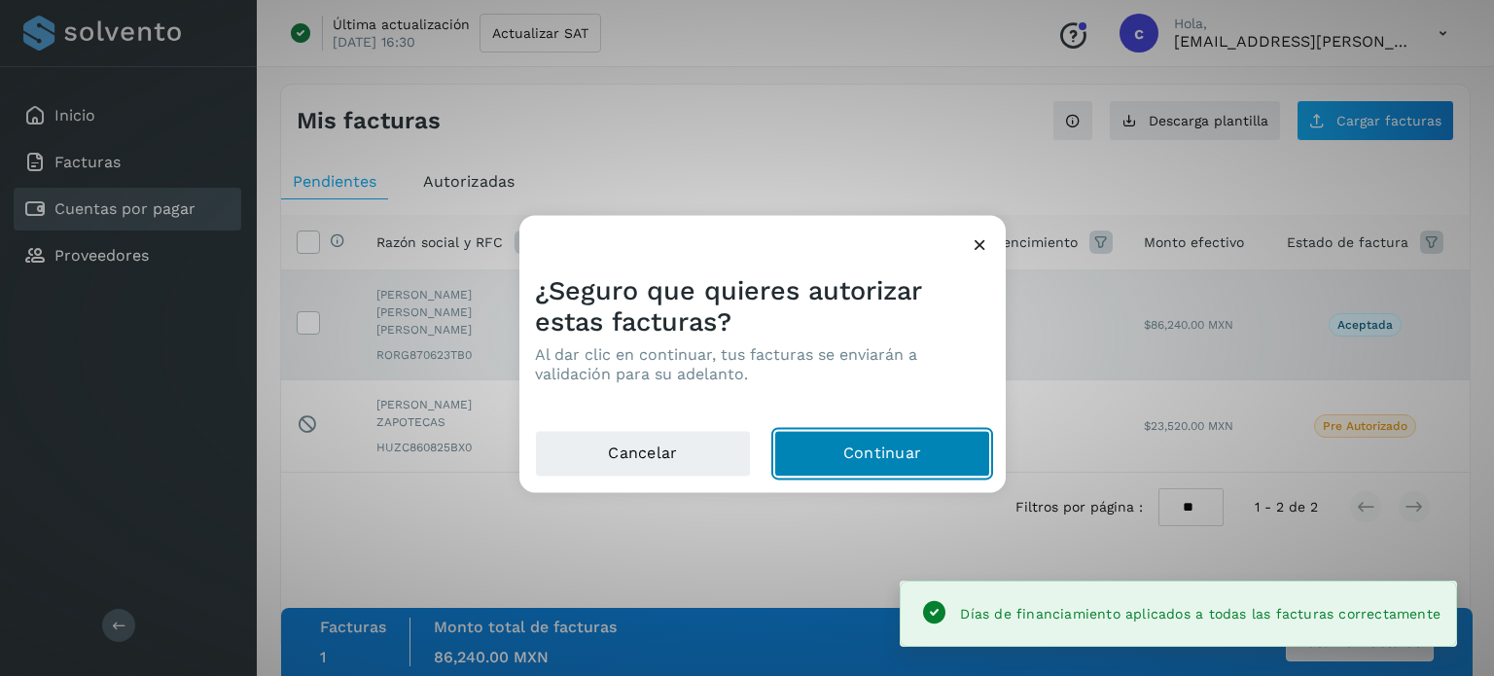
click at [826, 454] on button "Continuar" at bounding box center [882, 453] width 216 height 47
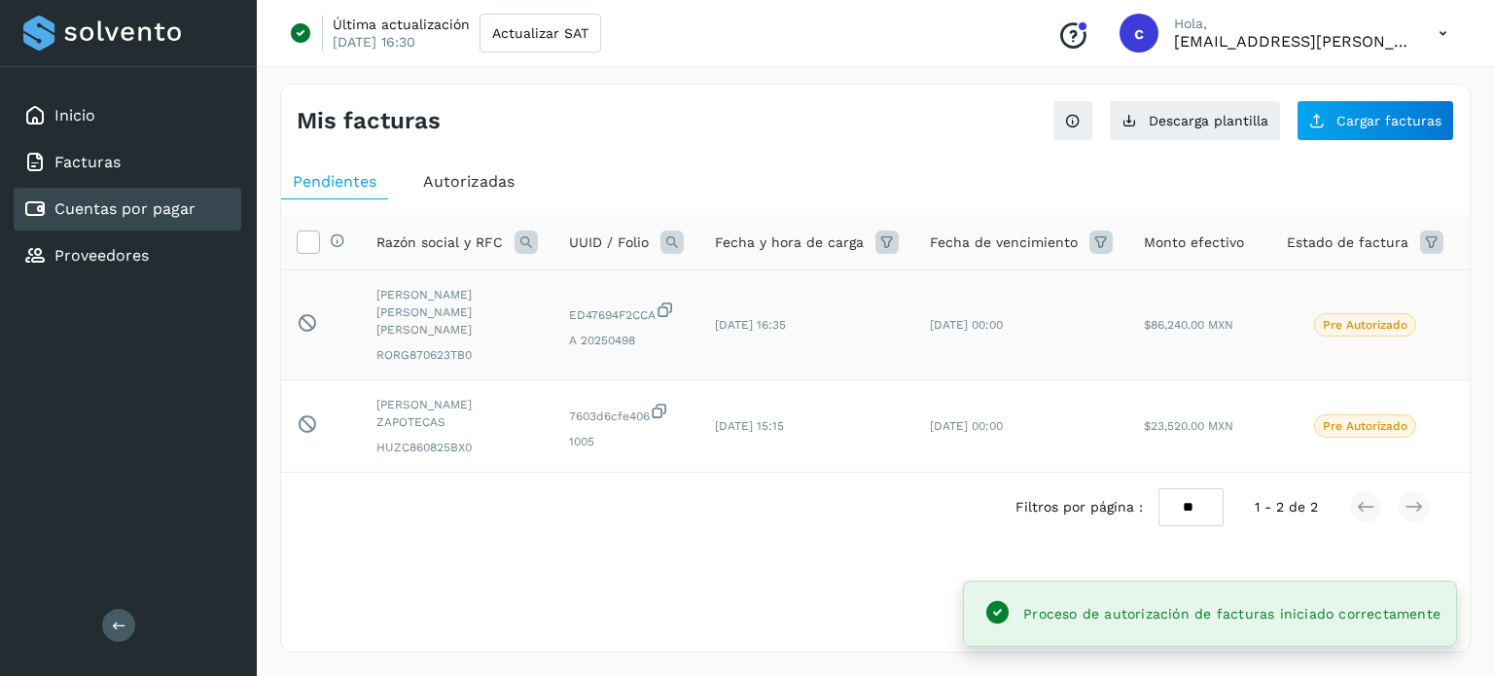
click at [849, 300] on td "[DATE] 16:35" at bounding box center [807, 325] width 215 height 110
click at [1323, 318] on p "Pre Autorizado" at bounding box center [1365, 325] width 85 height 14
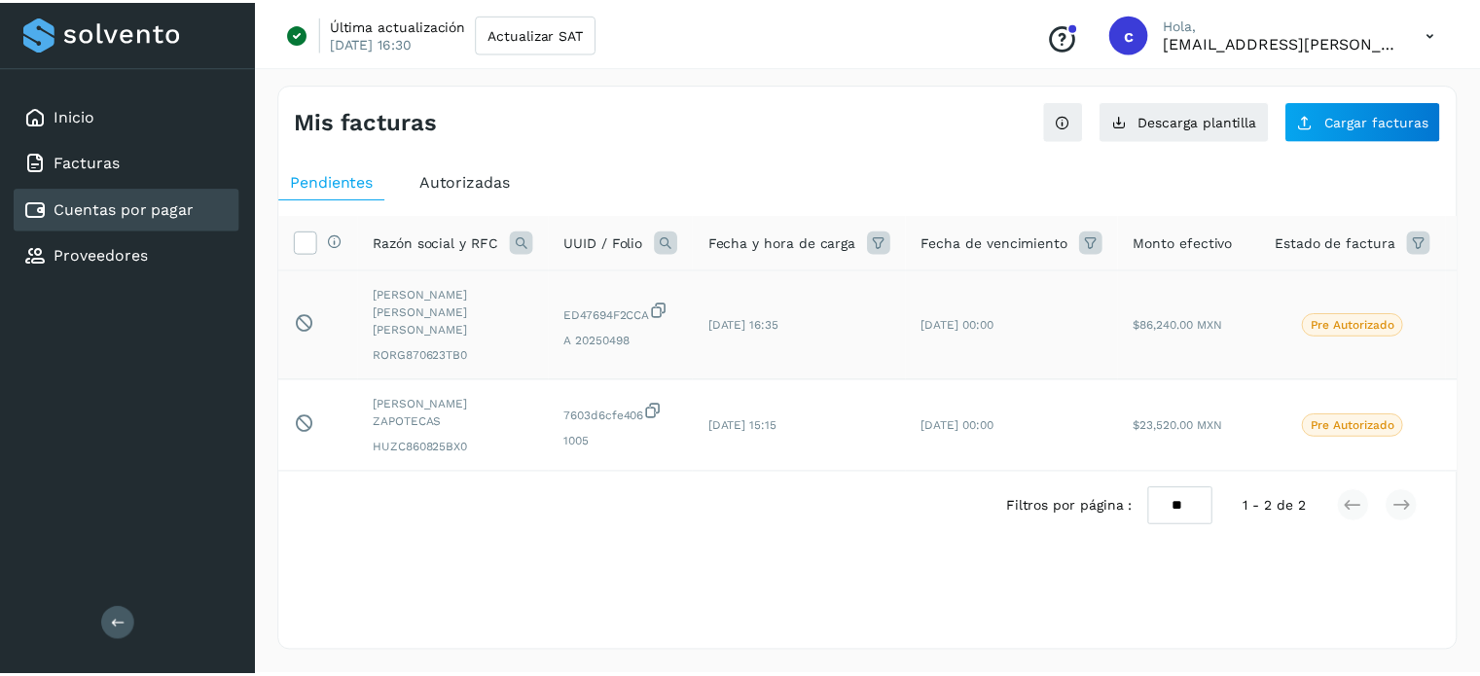
scroll to position [0, 81]
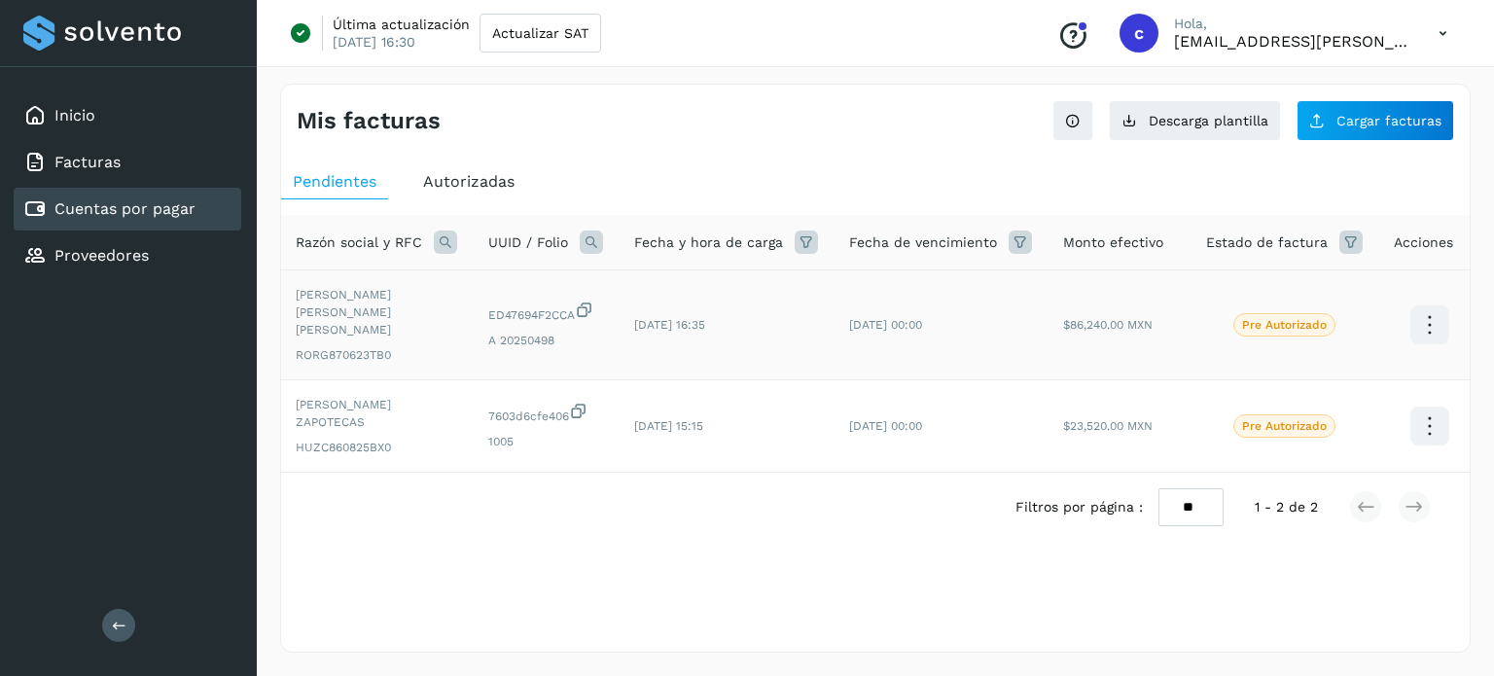
click at [1417, 310] on icon at bounding box center [1430, 326] width 46 height 46
click at [1019, 323] on div at bounding box center [747, 338] width 1494 height 676
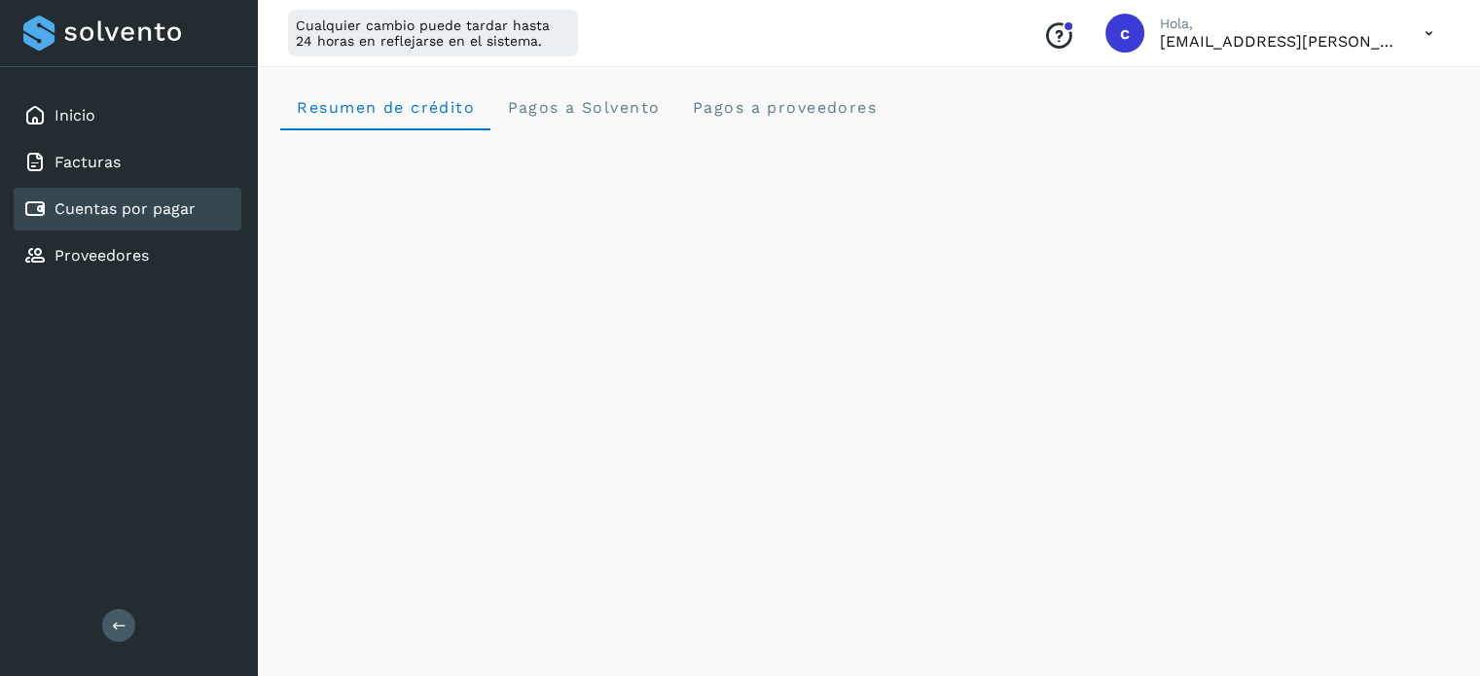
click at [102, 201] on link "Cuentas por pagar" at bounding box center [124, 208] width 141 height 18
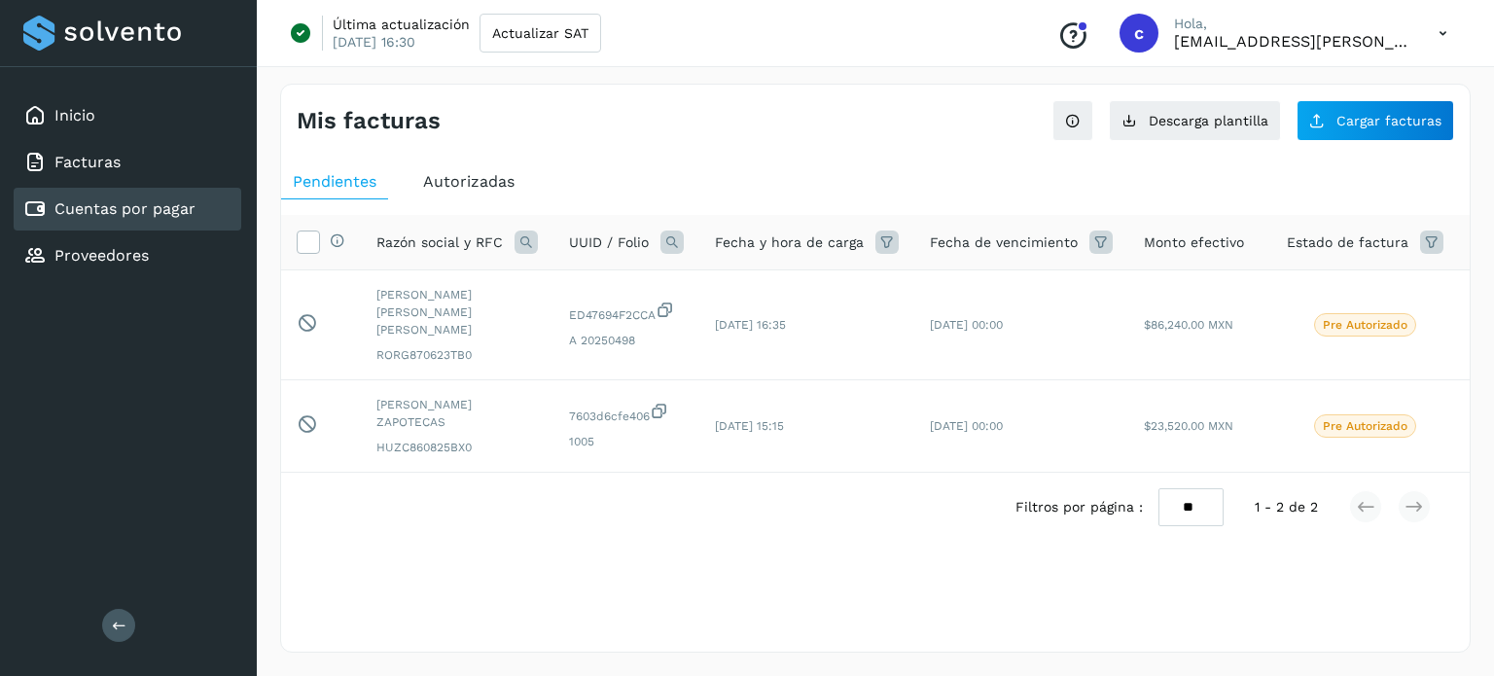
click at [458, 179] on span "Autorizadas" at bounding box center [468, 181] width 91 height 18
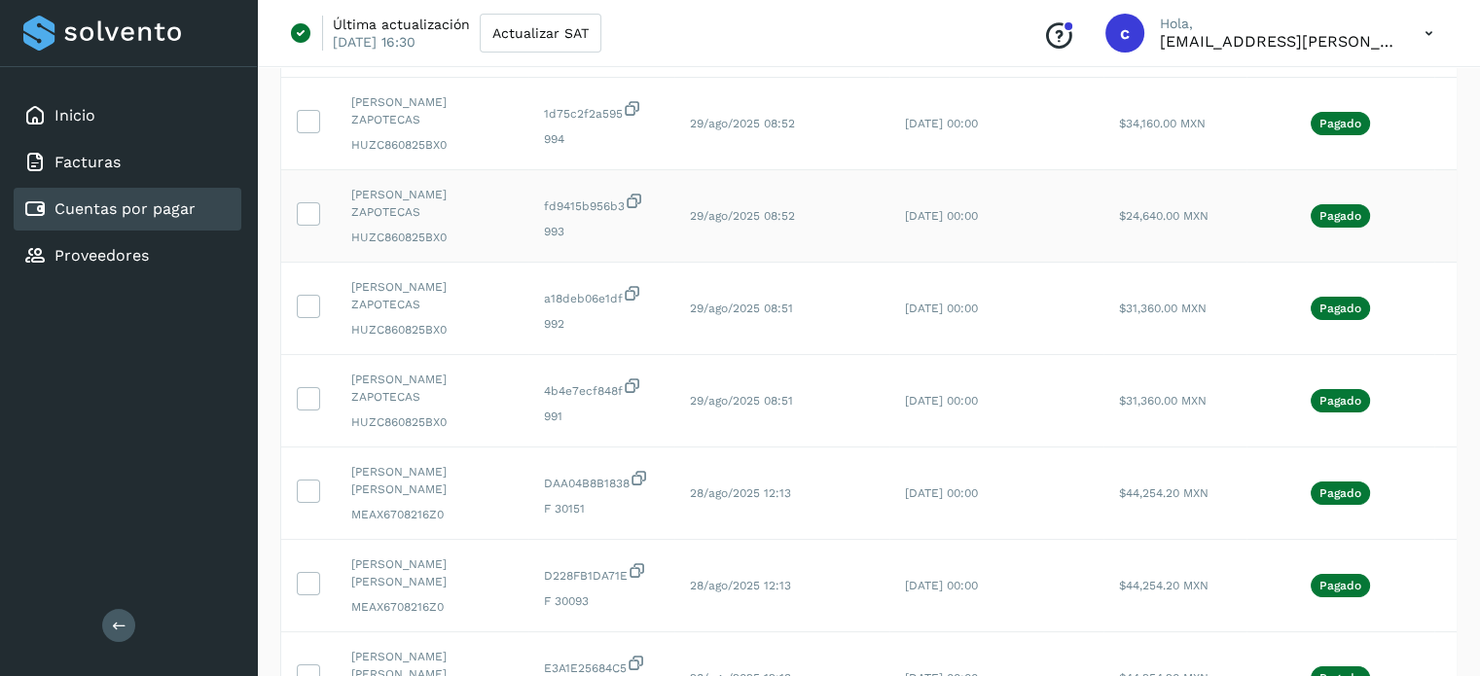
scroll to position [615, 0]
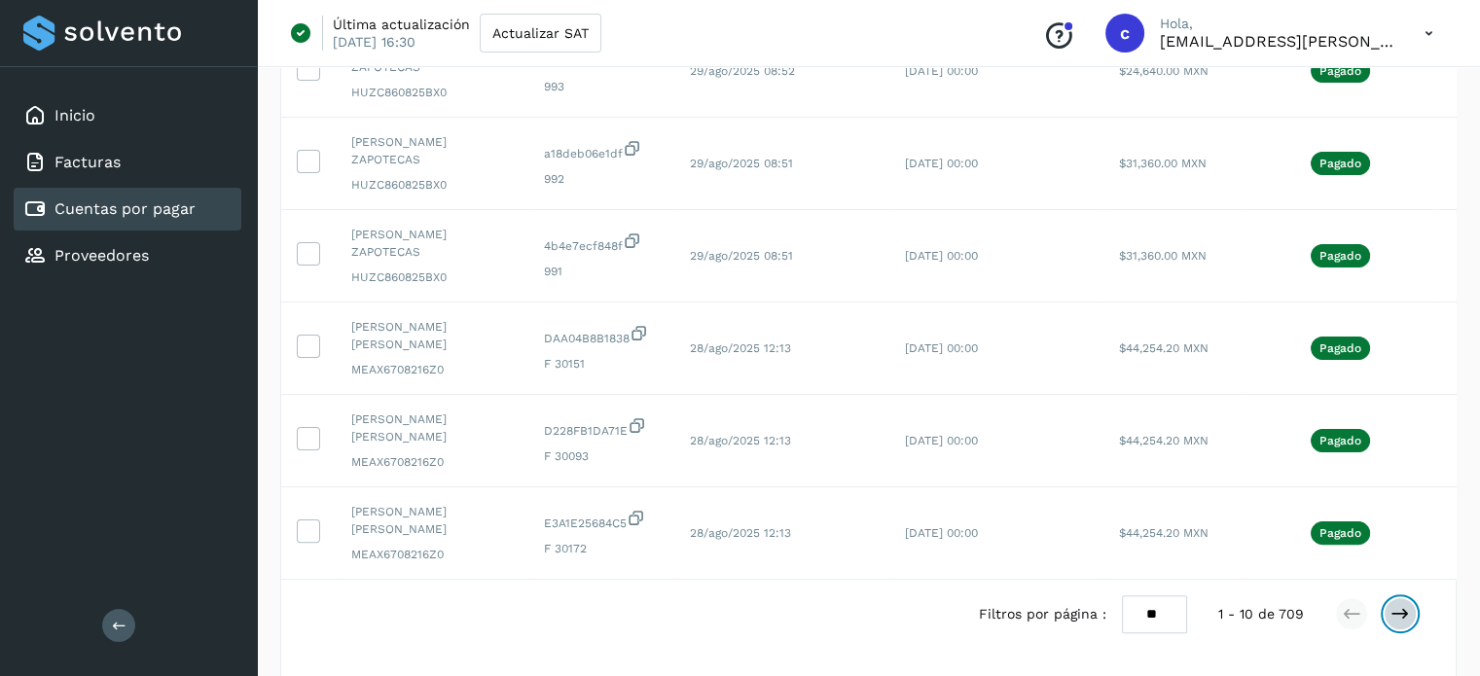
click at [1397, 597] on button at bounding box center [1399, 613] width 33 height 33
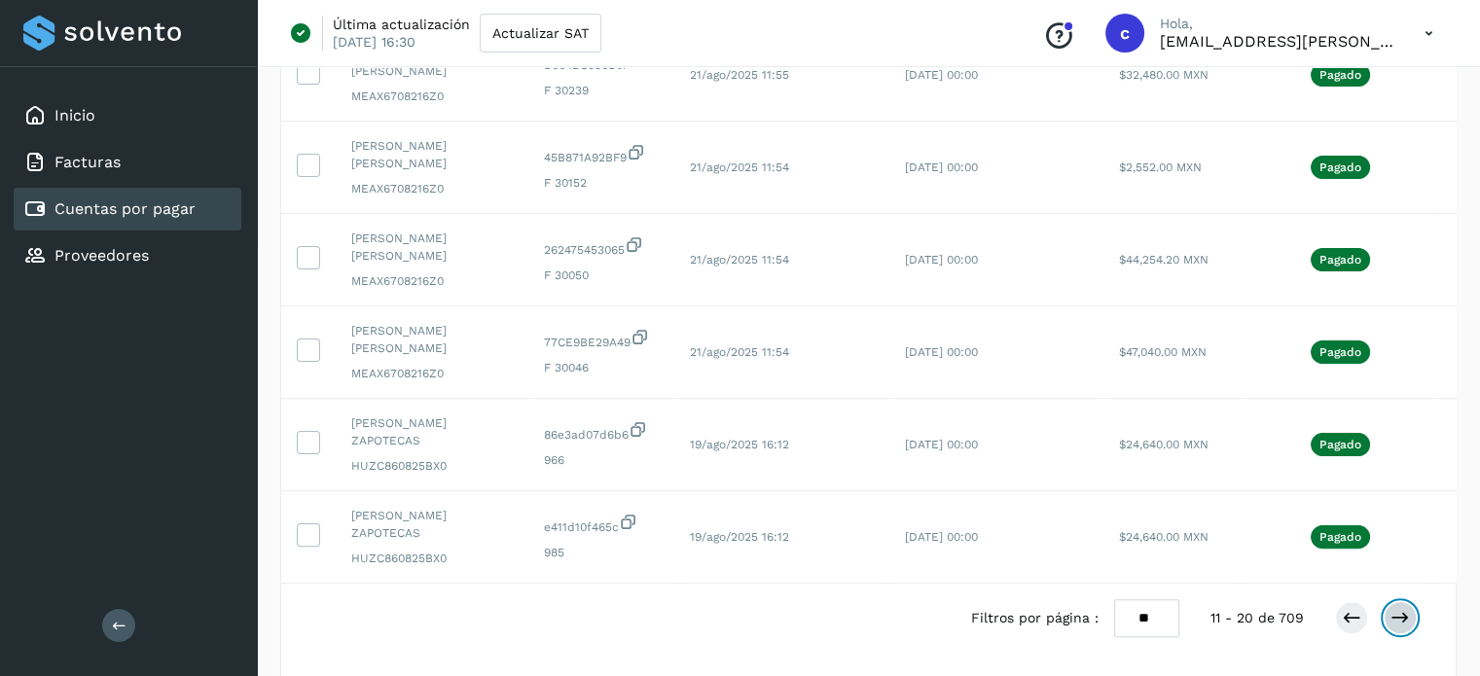
scroll to position [637, 0]
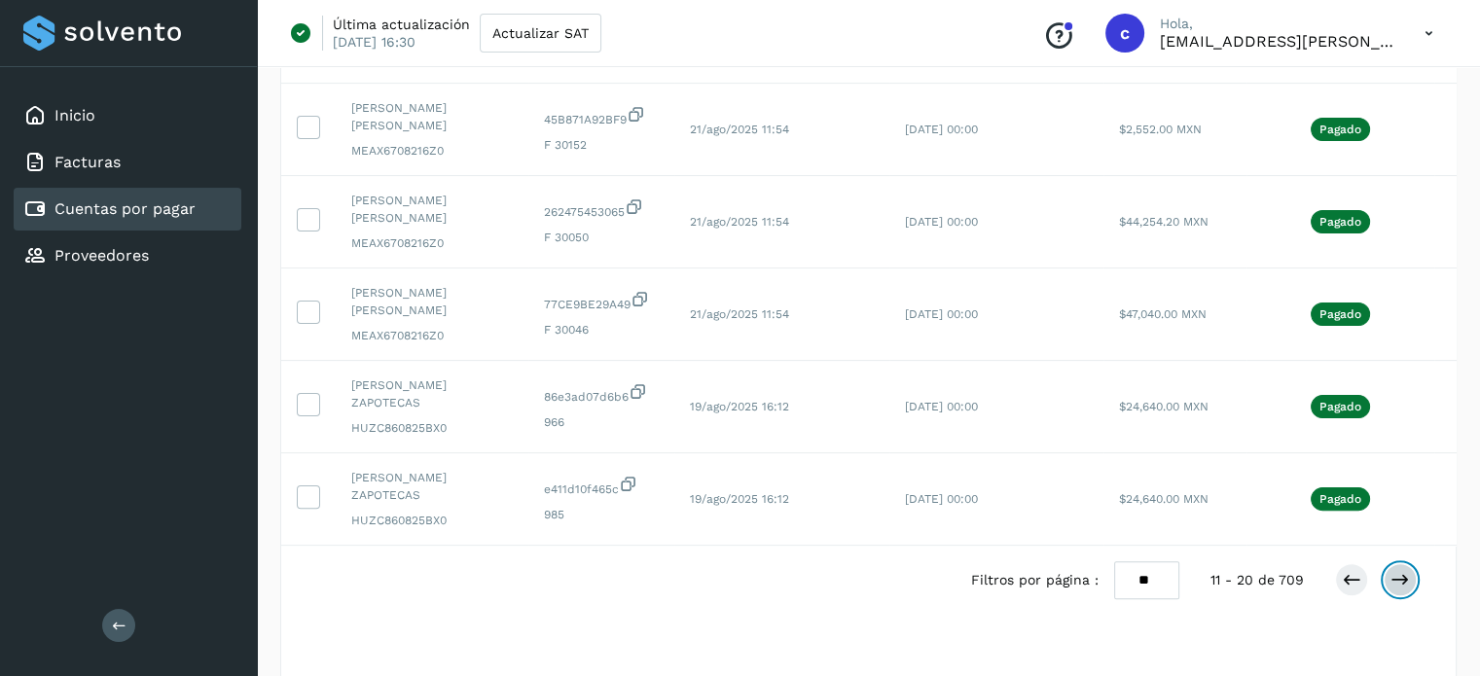
click at [1387, 563] on button at bounding box center [1399, 579] width 33 height 33
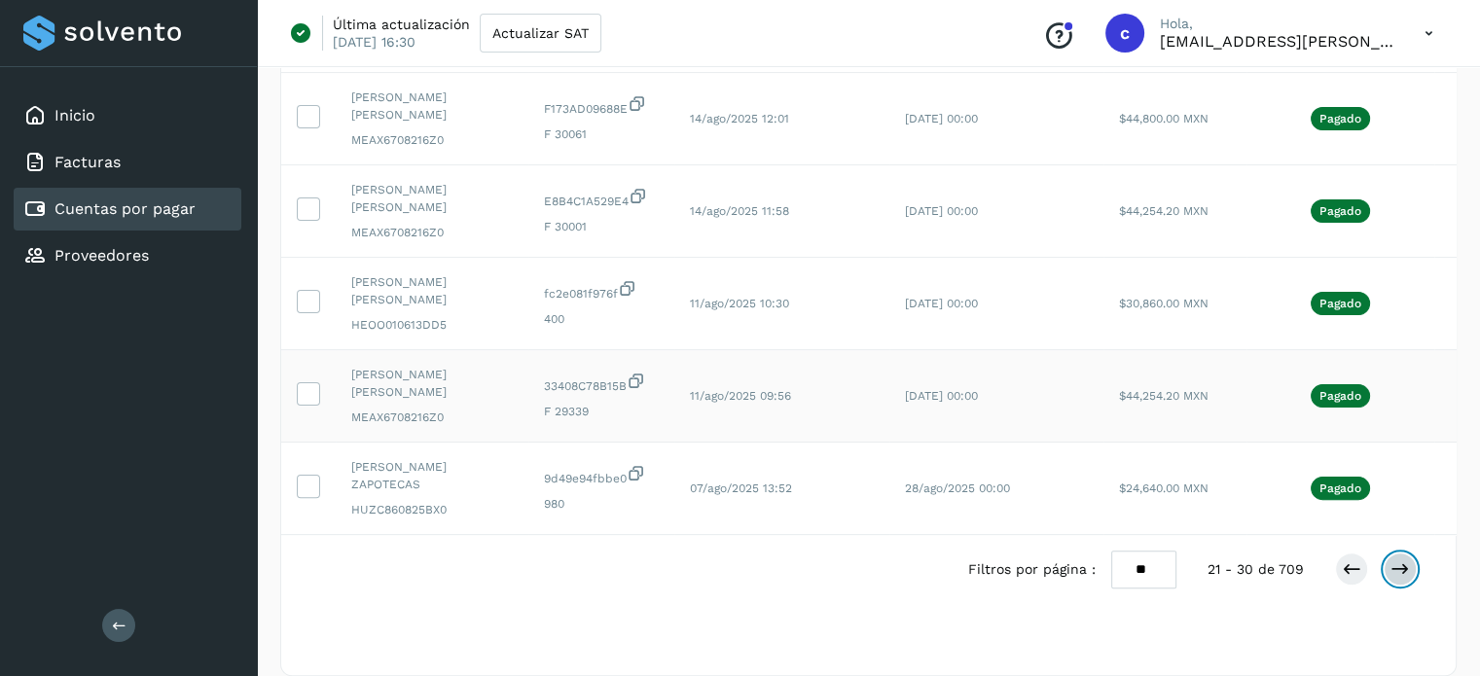
scroll to position [650, 0]
click at [1396, 557] on icon at bounding box center [1399, 566] width 19 height 19
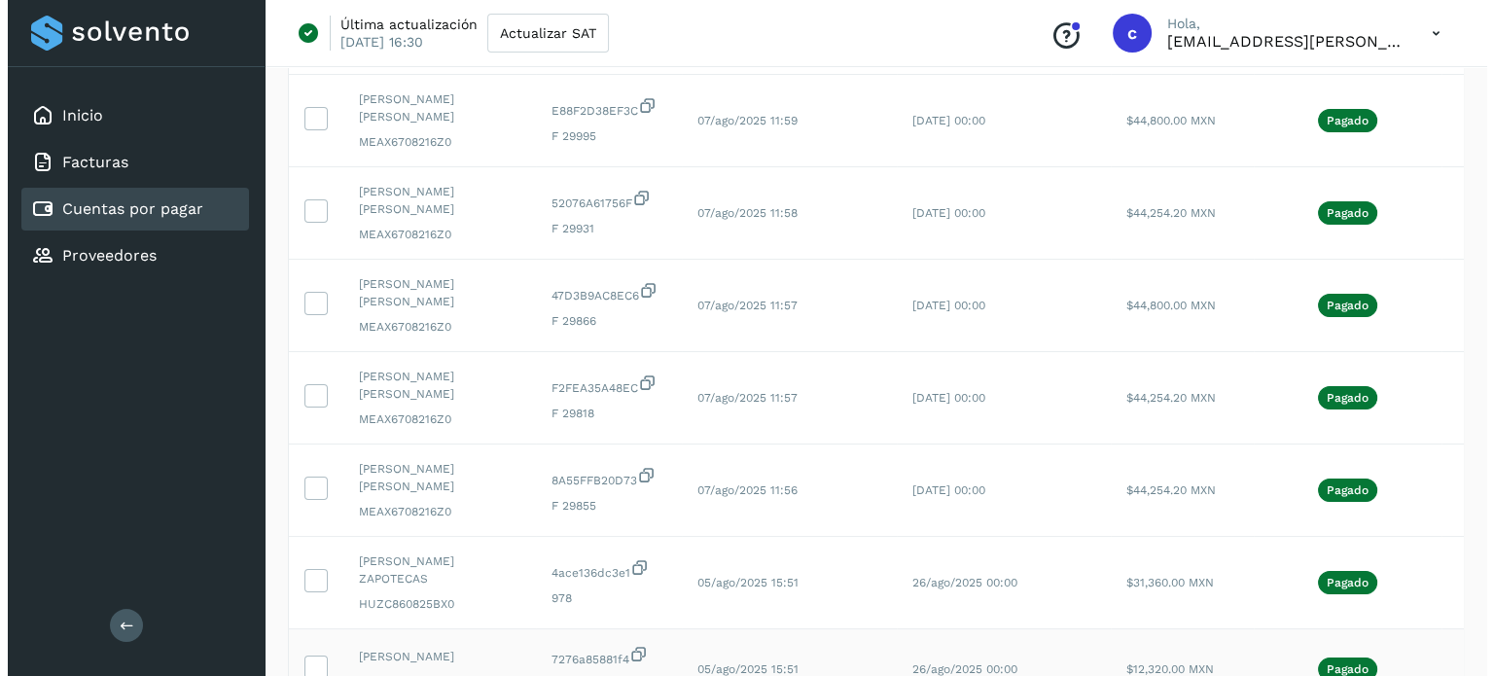
scroll to position [0, 0]
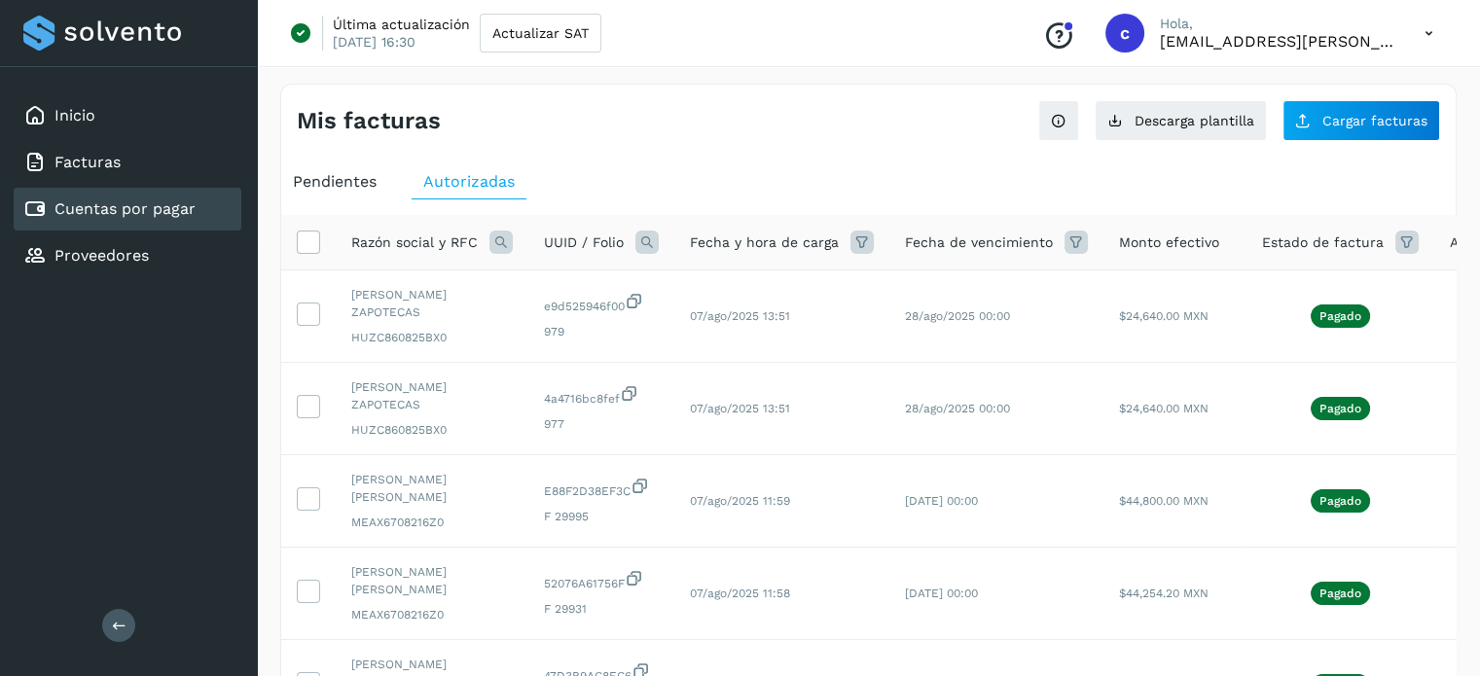
click at [1395, 237] on icon at bounding box center [1406, 242] width 23 height 23
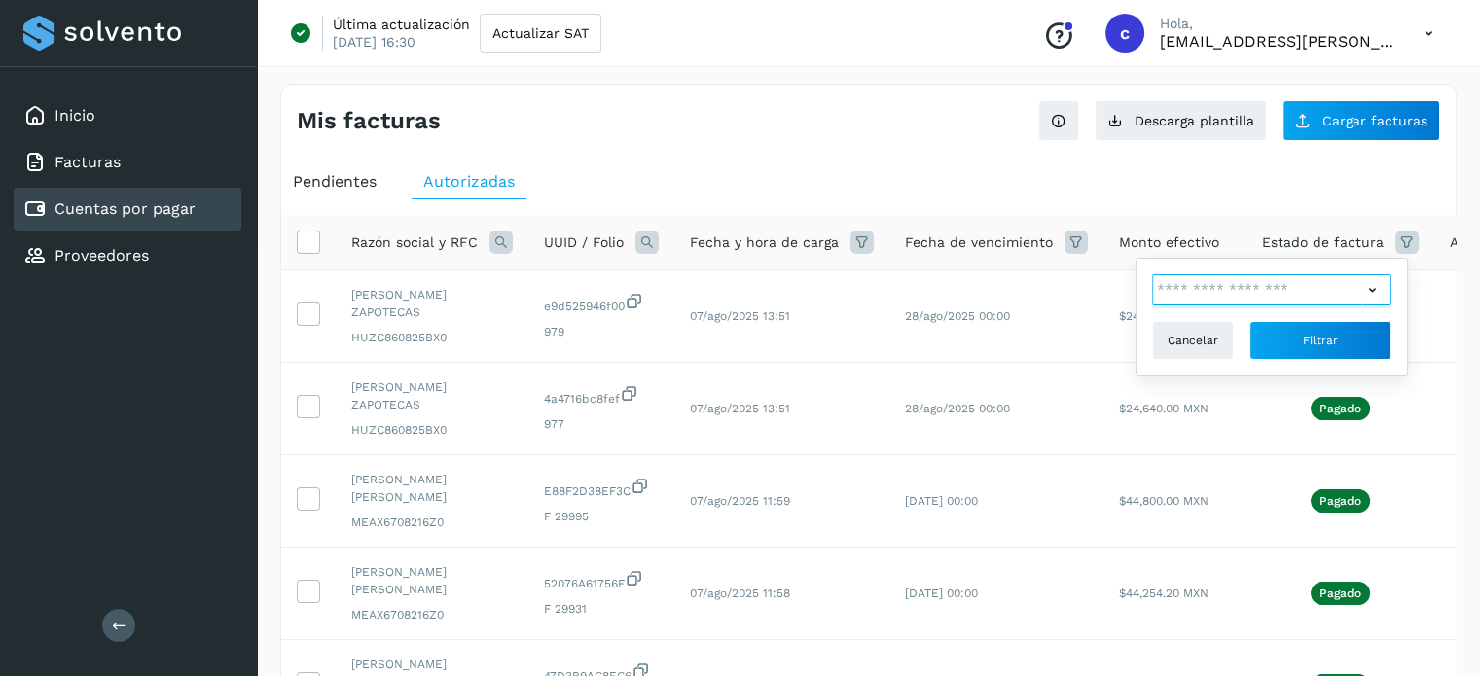
click at [1226, 291] on input "text" at bounding box center [1257, 289] width 210 height 31
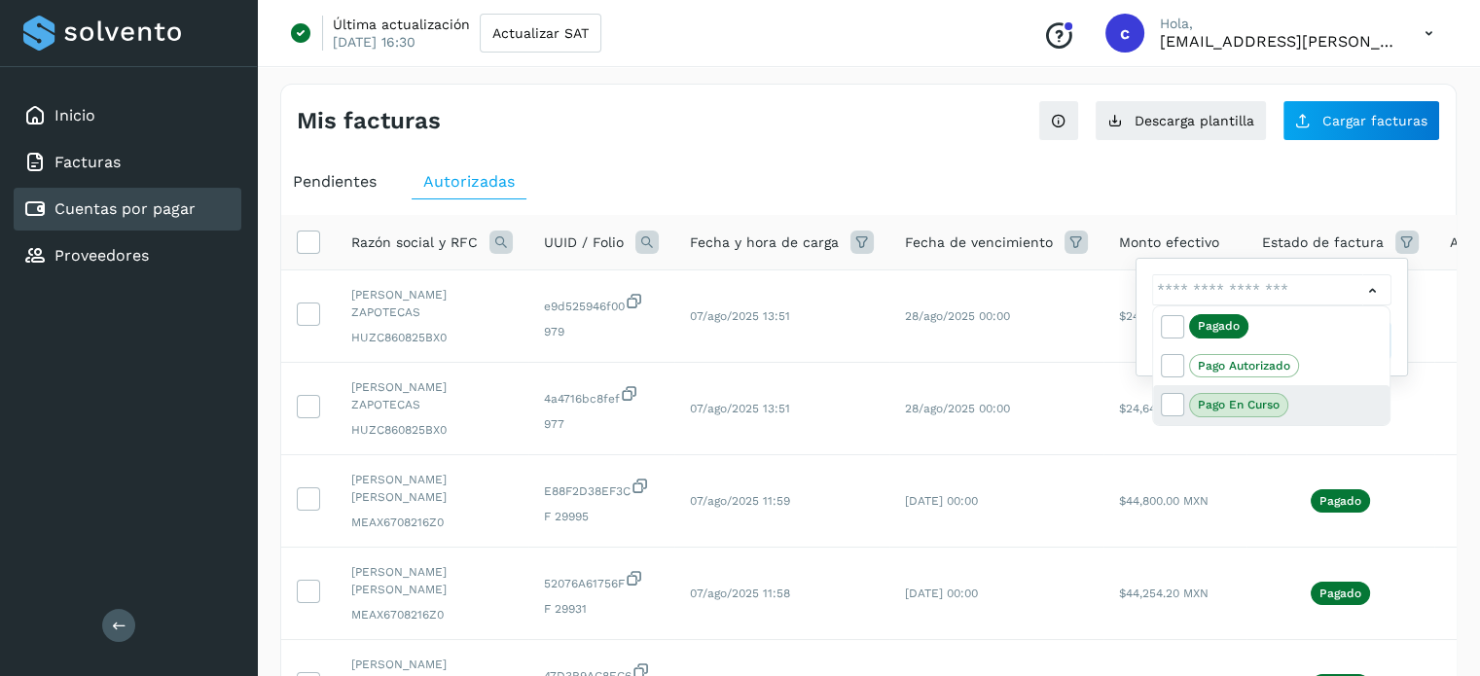
click at [1257, 398] on p "Pago en curso" at bounding box center [1239, 405] width 82 height 14
click at [1166, 407] on icon at bounding box center [1171, 403] width 19 height 19
type input "**********"
click at [1342, 241] on div at bounding box center [740, 338] width 1480 height 676
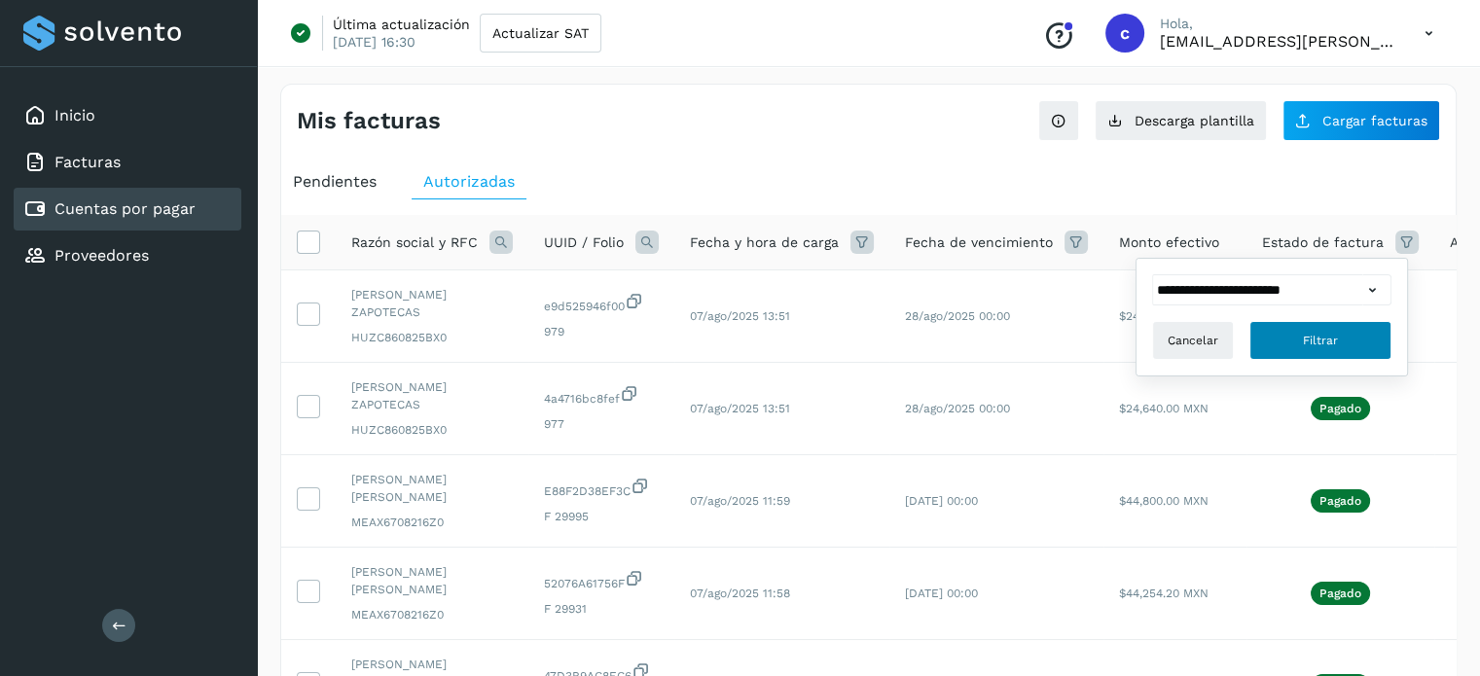
click at [1347, 339] on button "Filtrar" at bounding box center [1320, 340] width 142 height 39
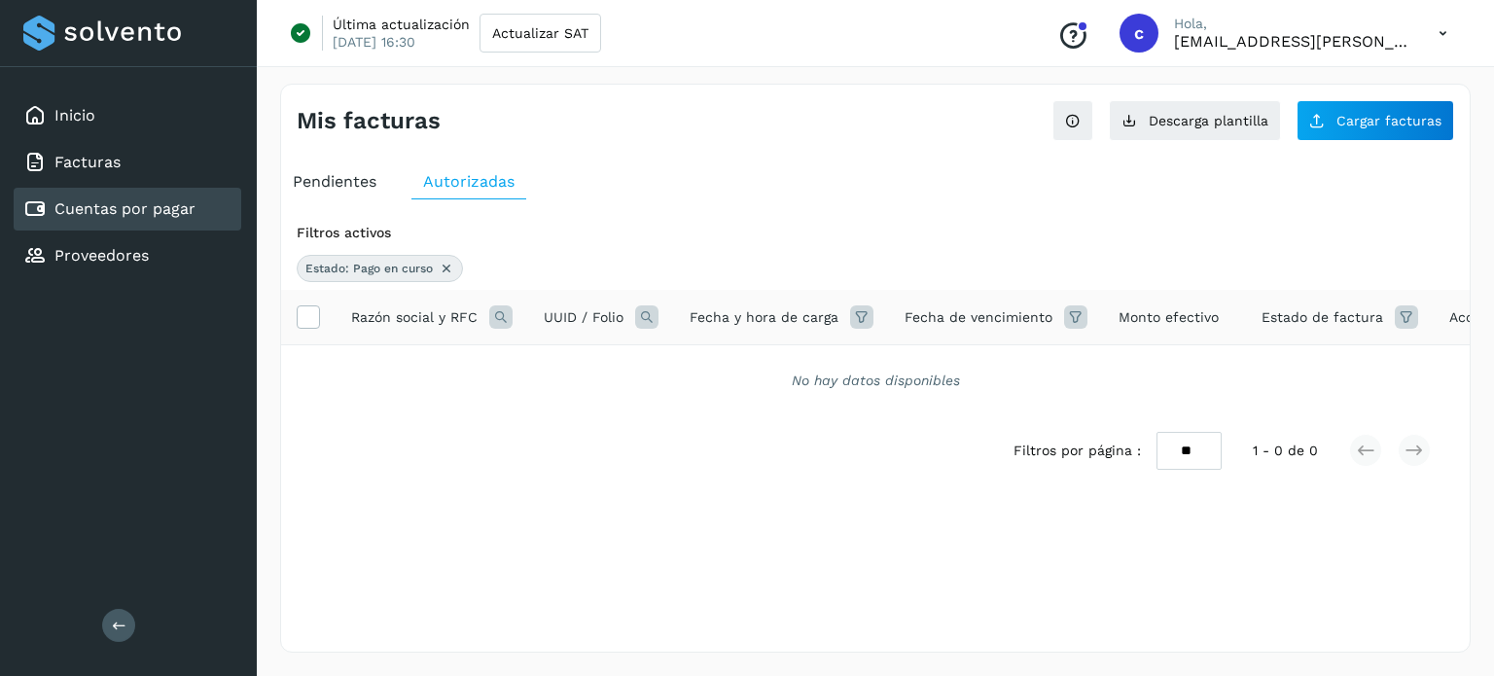
click at [320, 190] on div "Pendientes" at bounding box center [334, 181] width 107 height 35
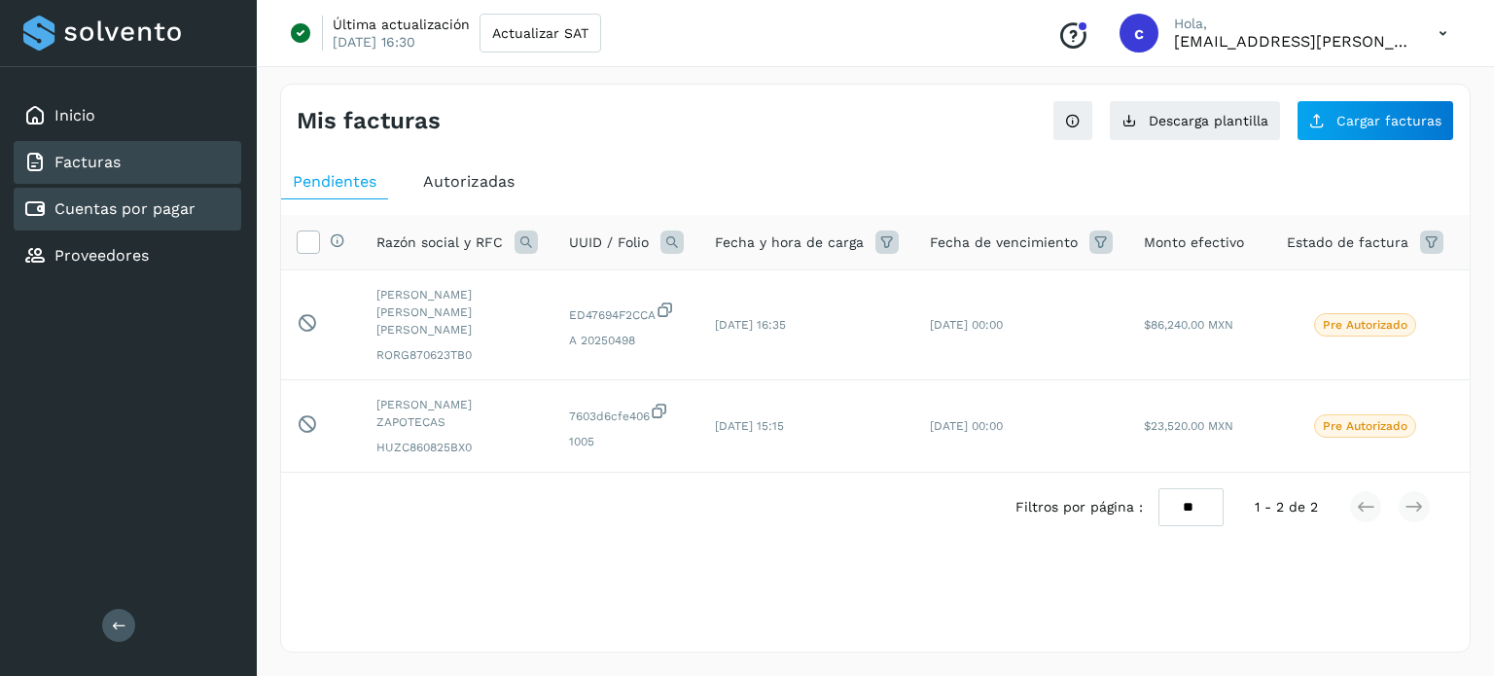
click at [129, 170] on div "Facturas" at bounding box center [128, 162] width 228 height 43
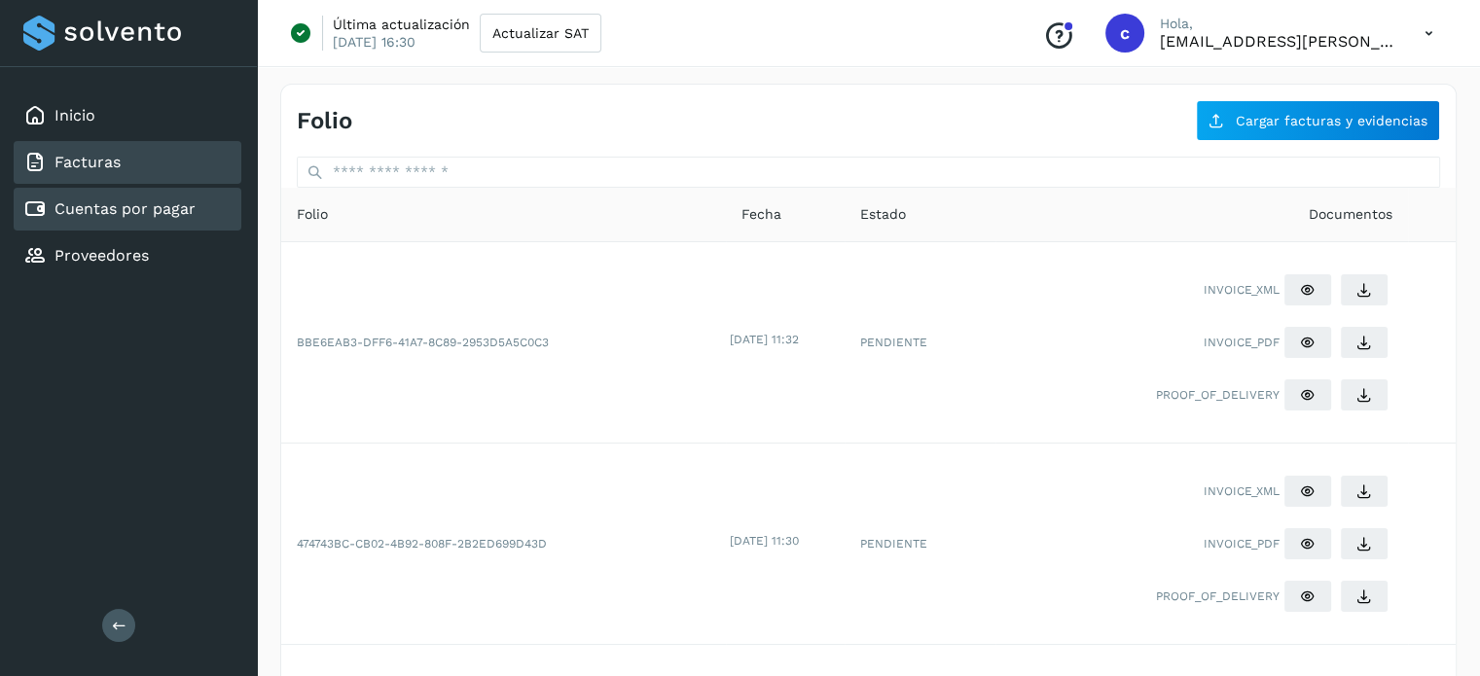
click at [144, 200] on link "Cuentas por pagar" at bounding box center [124, 208] width 141 height 18
